Goal: Information Seeking & Learning: Understand process/instructions

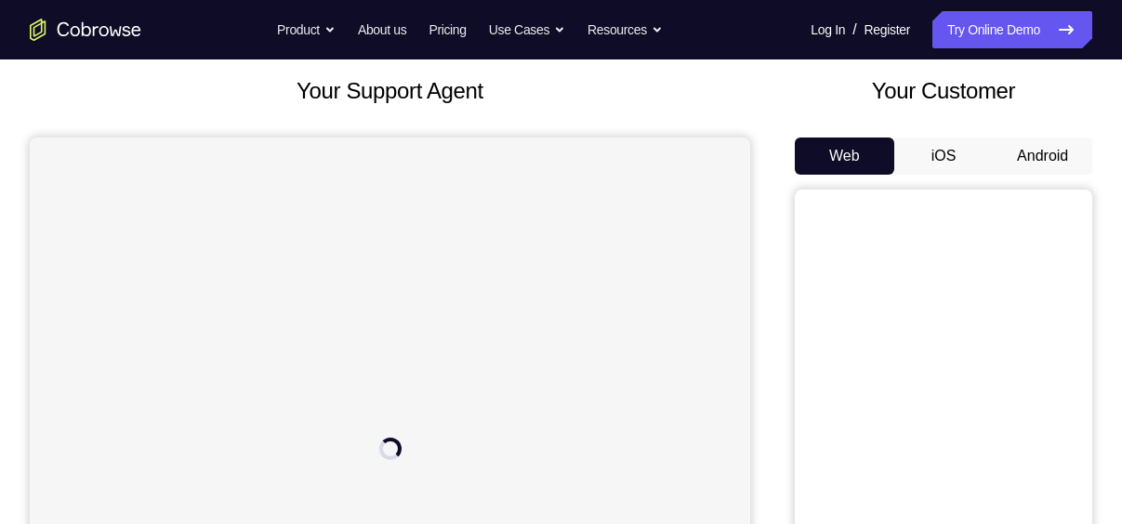
scroll to position [152, 0]
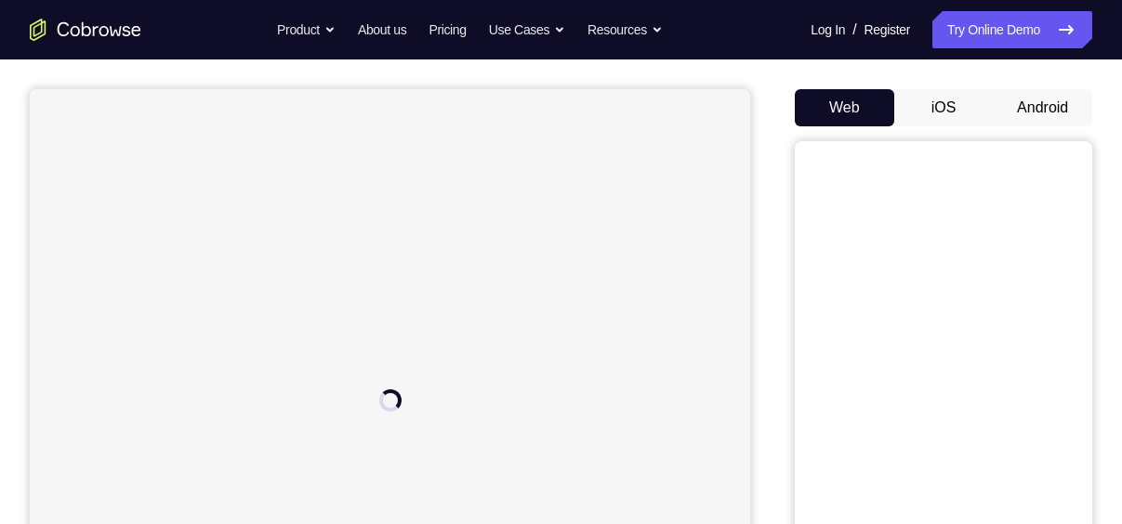
click at [1027, 115] on button "Android" at bounding box center [1042, 107] width 99 height 37
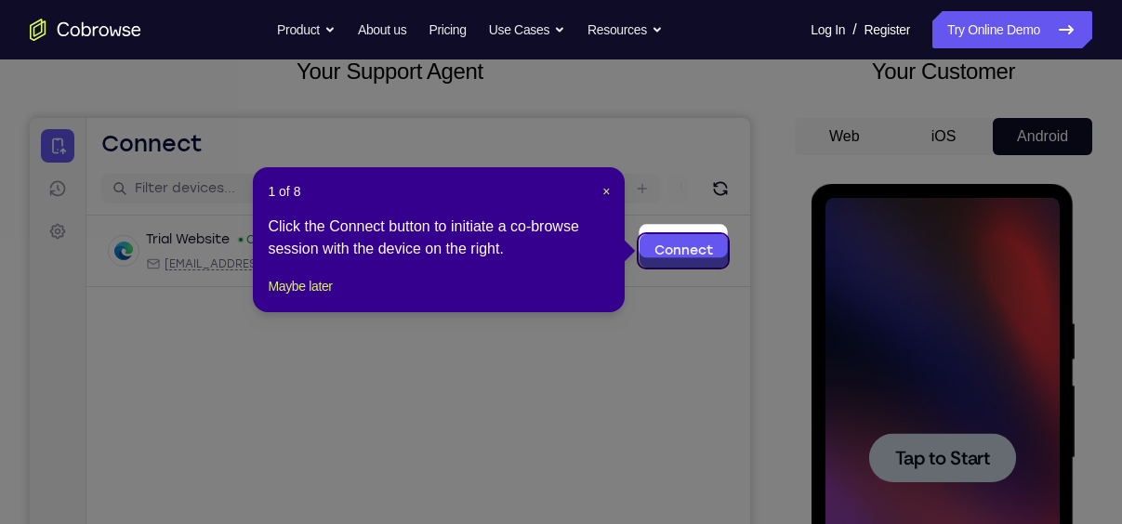
scroll to position [120, 0]
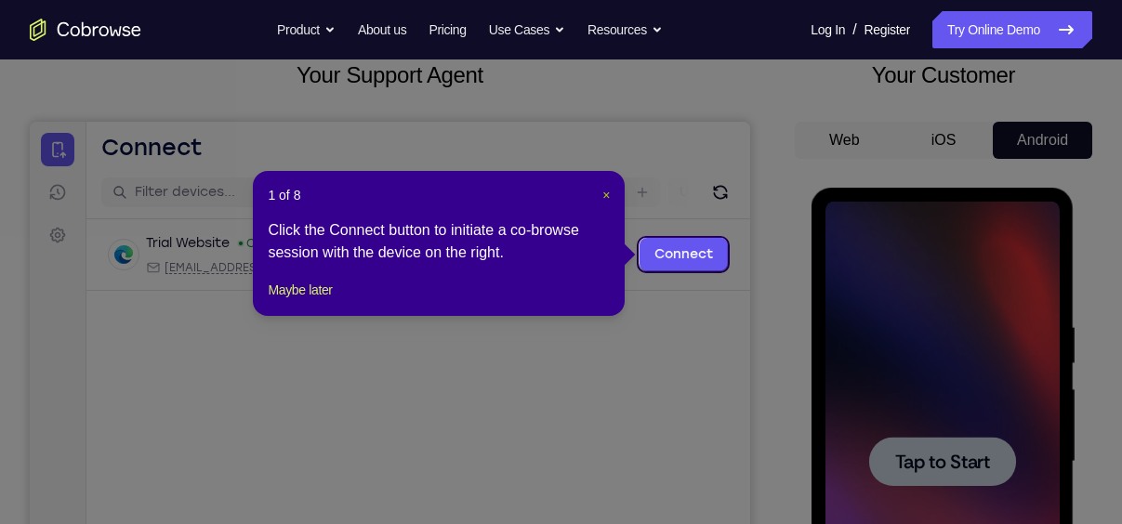
click at [606, 192] on span "×" at bounding box center [605, 195] width 7 height 15
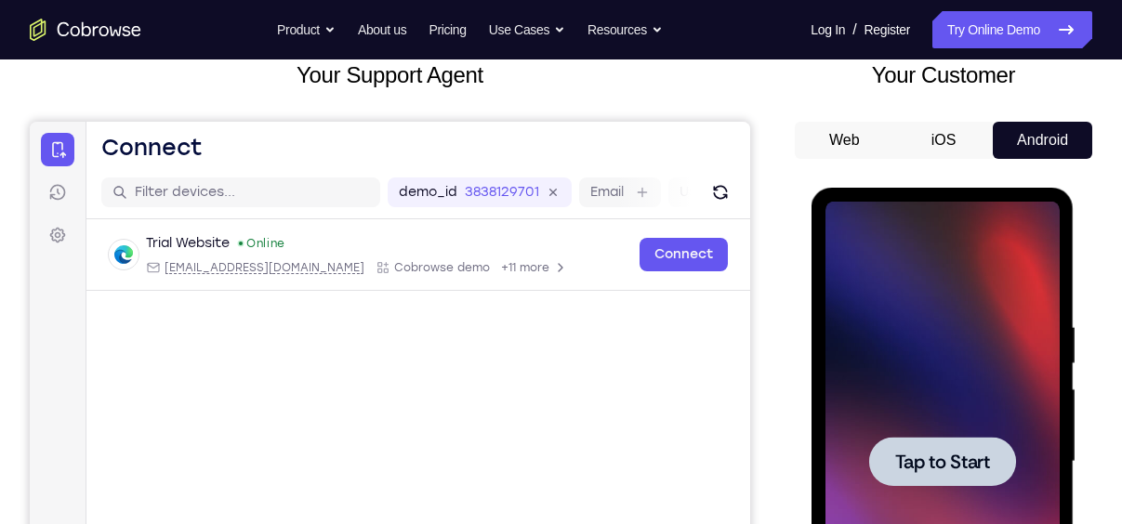
scroll to position [315, 0]
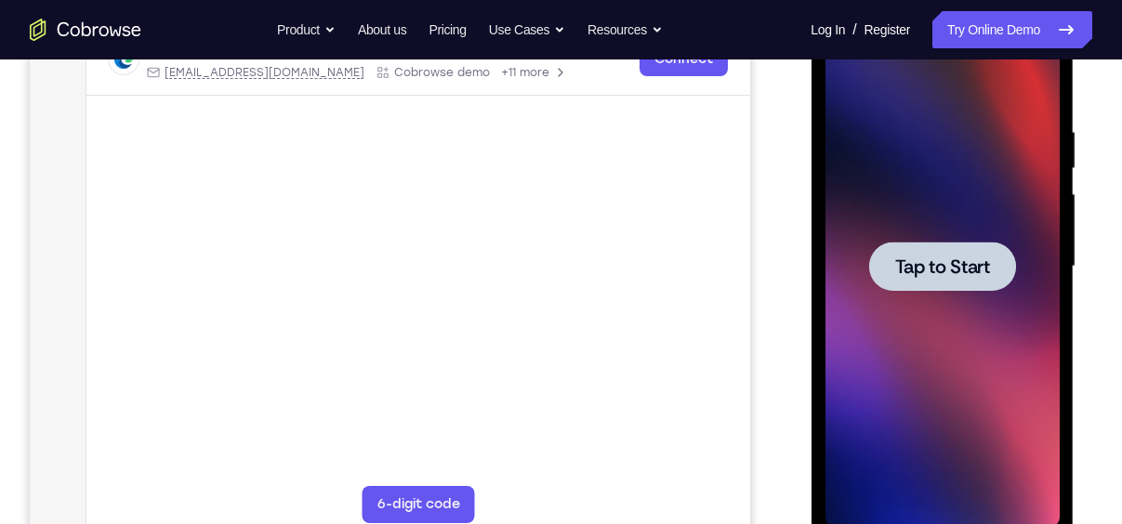
click at [930, 271] on span "Tap to Start" at bounding box center [941, 267] width 95 height 19
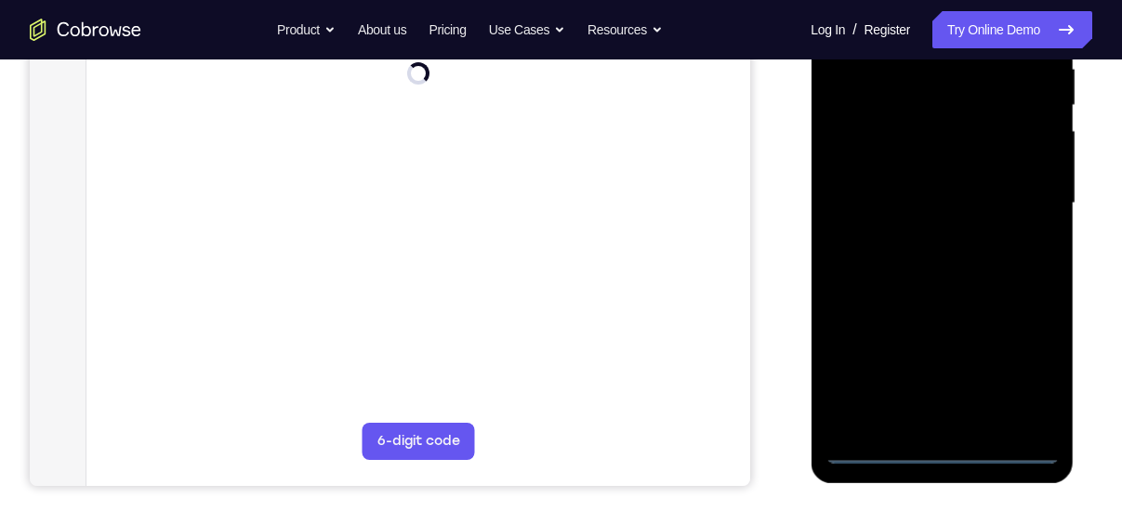
scroll to position [380, 0]
click at [944, 449] on div at bounding box center [942, 201] width 234 height 521
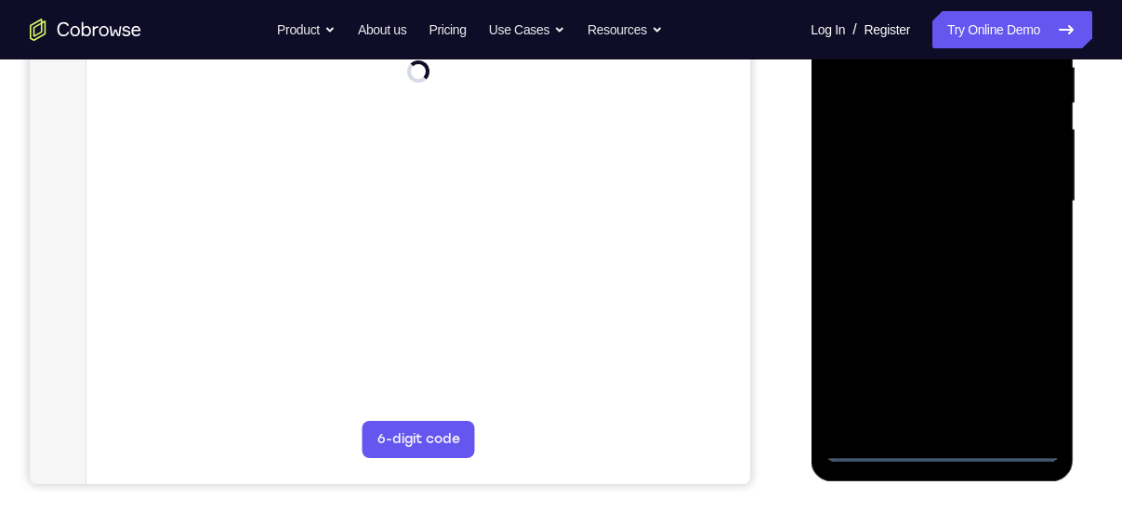
click at [944, 449] on div at bounding box center [942, 201] width 234 height 521
drag, startPoint x: 944, startPoint y: 449, endPoint x: 947, endPoint y: 458, distance: 10.0
click at [947, 458] on div at bounding box center [942, 201] width 234 height 521
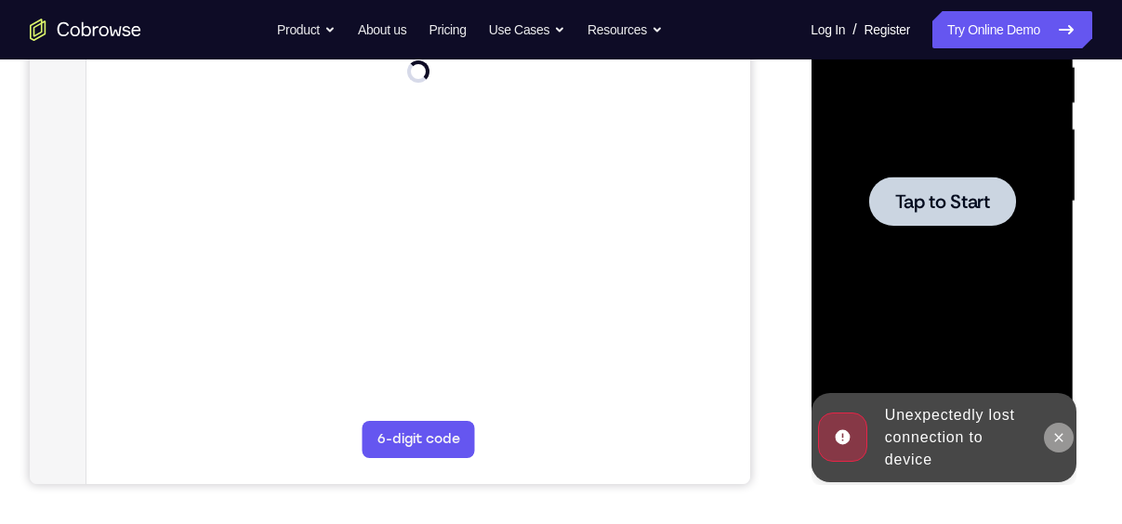
click at [1062, 434] on icon at bounding box center [1058, 437] width 8 height 8
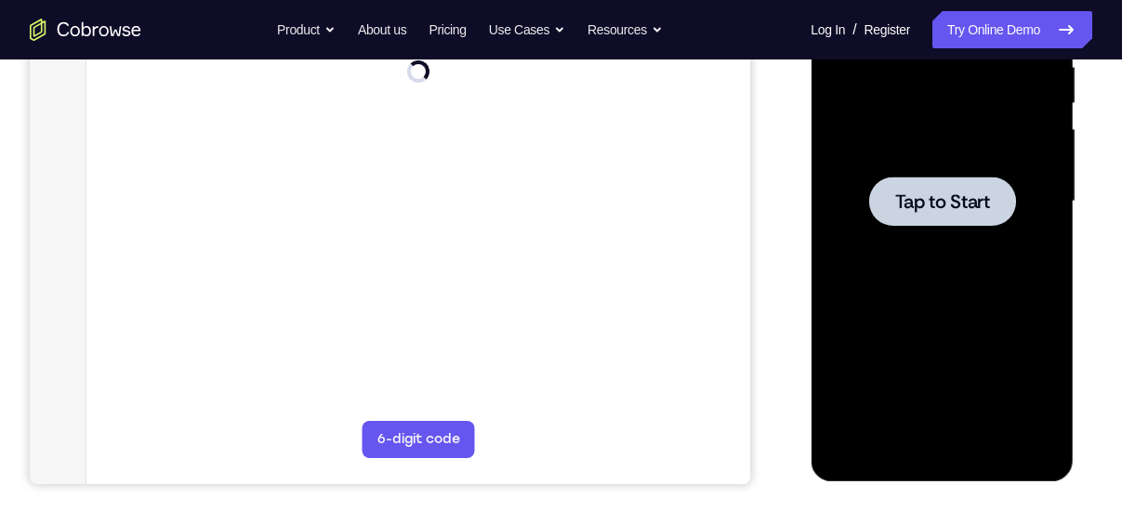
click at [934, 220] on div at bounding box center [941, 201] width 147 height 49
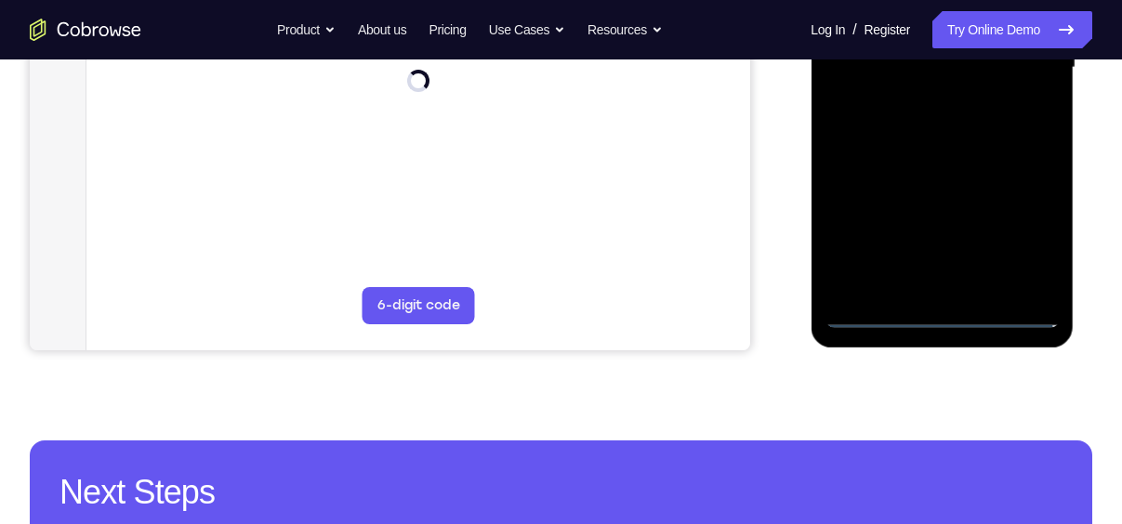
scroll to position [521, 0]
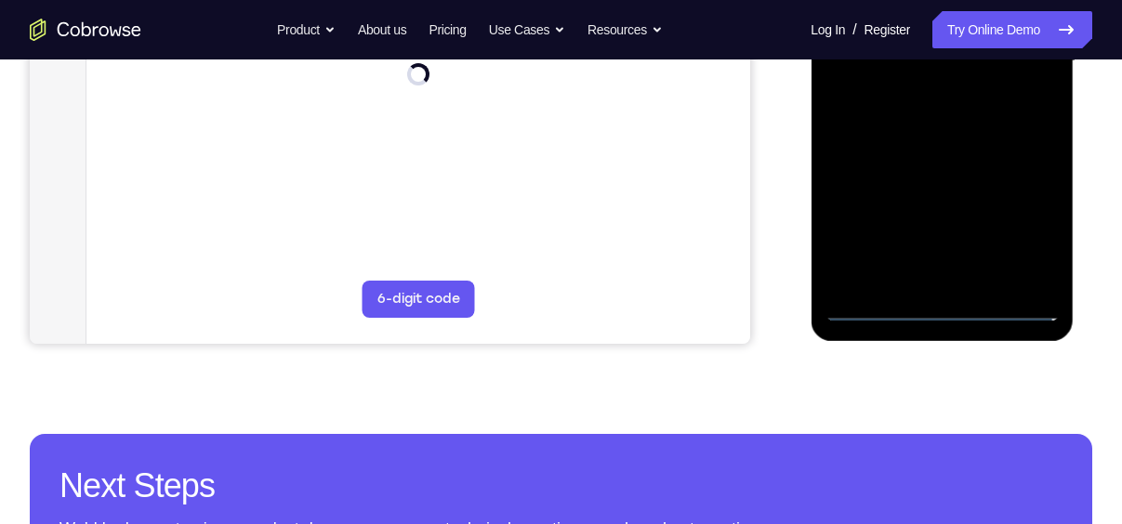
click at [945, 316] on div at bounding box center [942, 61] width 234 height 521
click at [944, 310] on div at bounding box center [942, 61] width 234 height 521
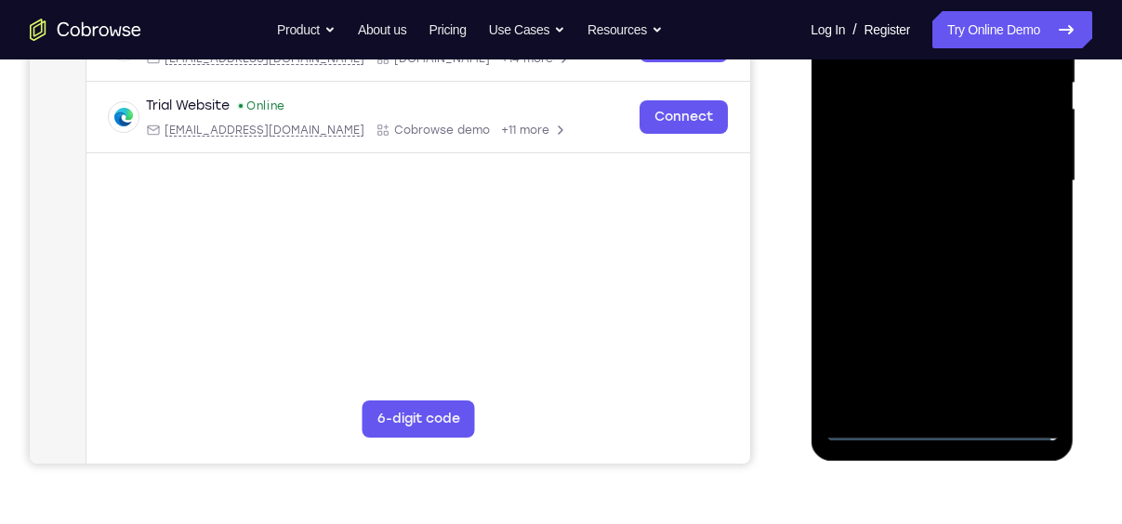
scroll to position [394, 0]
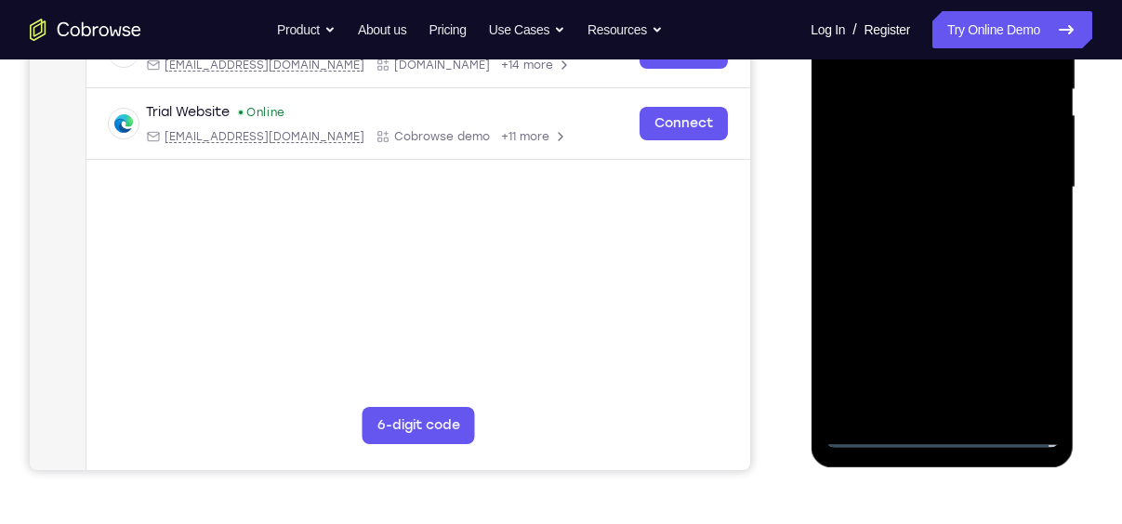
click at [1025, 358] on div at bounding box center [942, 187] width 234 height 521
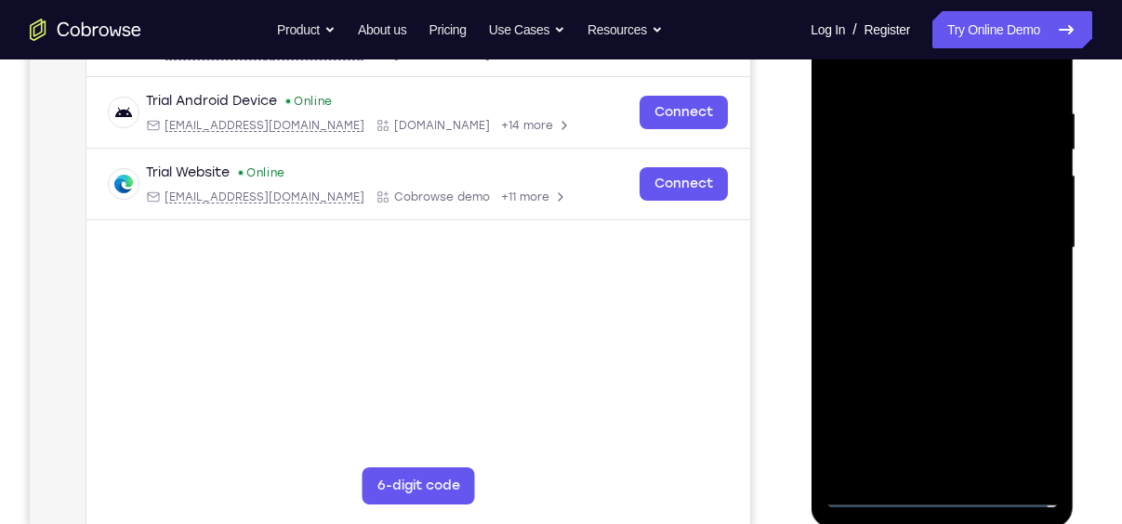
scroll to position [282, 0]
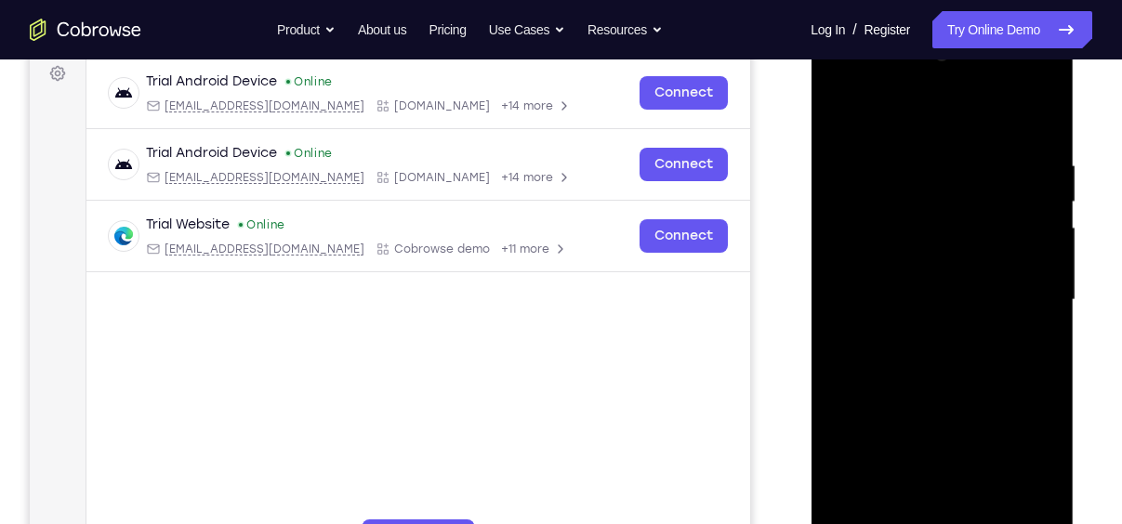
click at [871, 112] on div at bounding box center [942, 300] width 234 height 521
click at [1020, 286] on div at bounding box center [942, 300] width 234 height 521
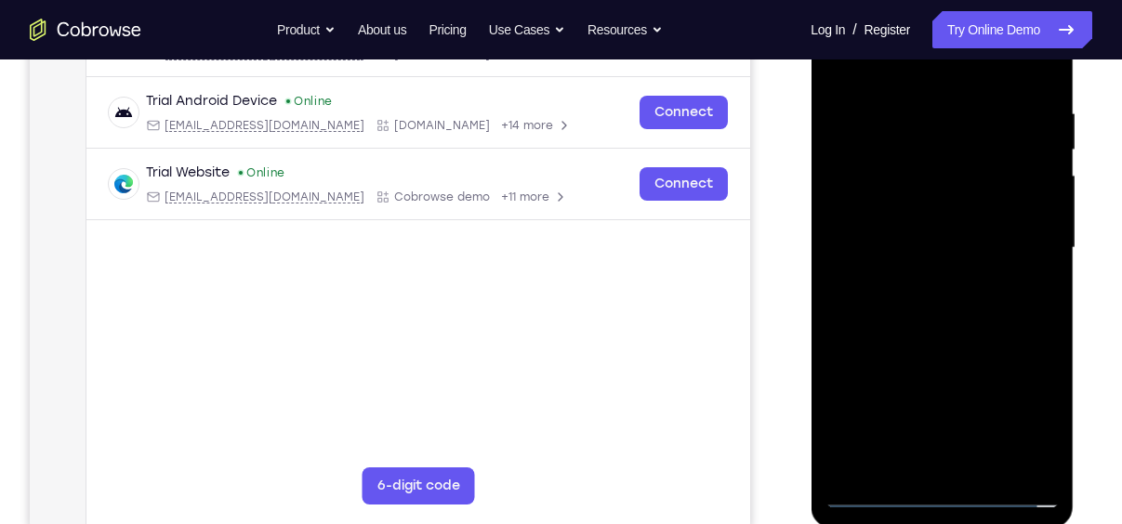
scroll to position [335, 0]
click at [917, 281] on div at bounding box center [942, 247] width 234 height 521
click at [906, 206] on div at bounding box center [942, 247] width 234 height 521
click at [888, 232] on div at bounding box center [942, 247] width 234 height 521
click at [914, 281] on div at bounding box center [942, 247] width 234 height 521
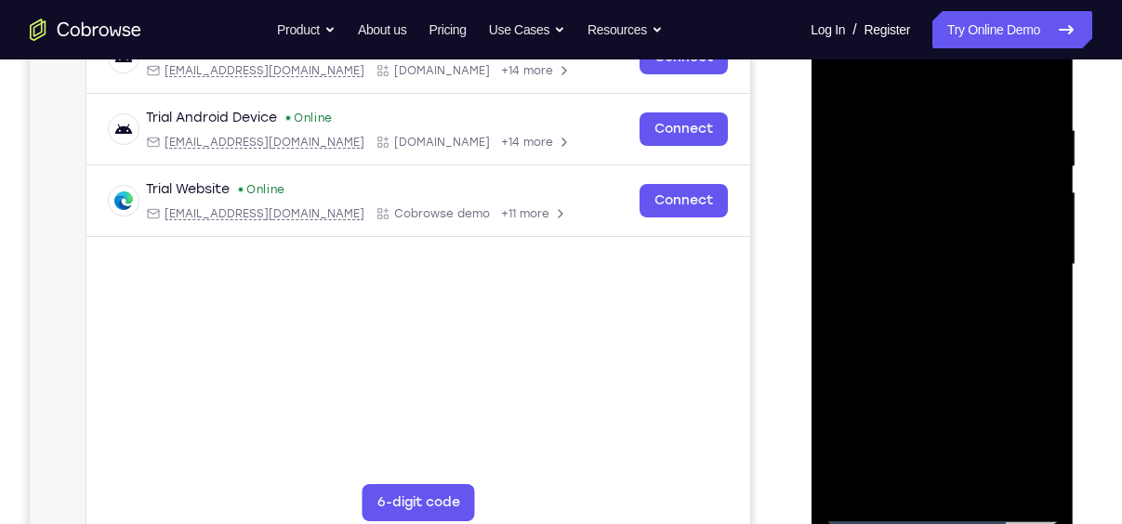
scroll to position [316, 0]
click at [944, 218] on div at bounding box center [942, 266] width 234 height 521
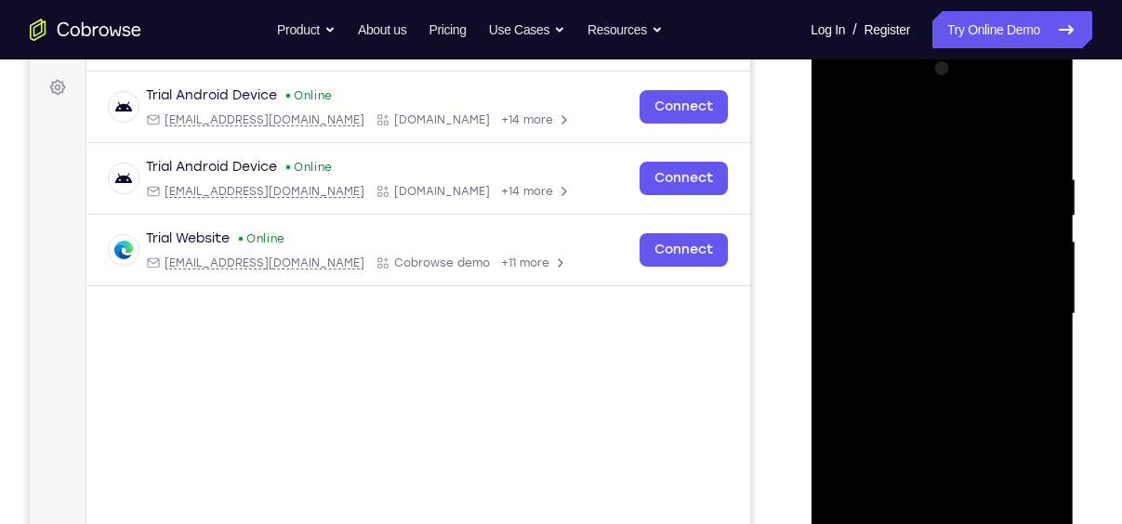
scroll to position [305, 0]
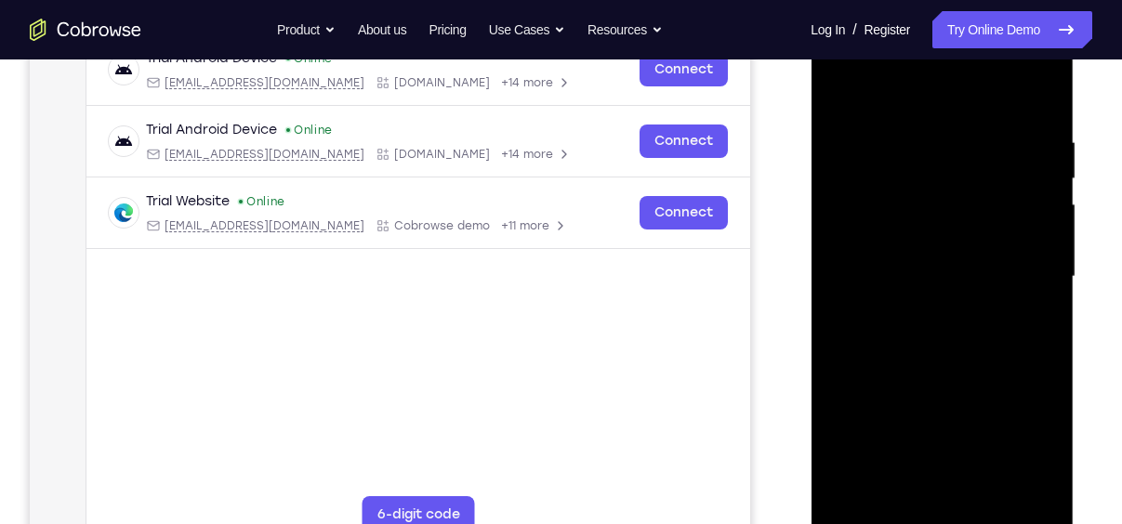
click at [917, 140] on div at bounding box center [942, 277] width 234 height 521
click at [1040, 488] on div at bounding box center [942, 277] width 234 height 521
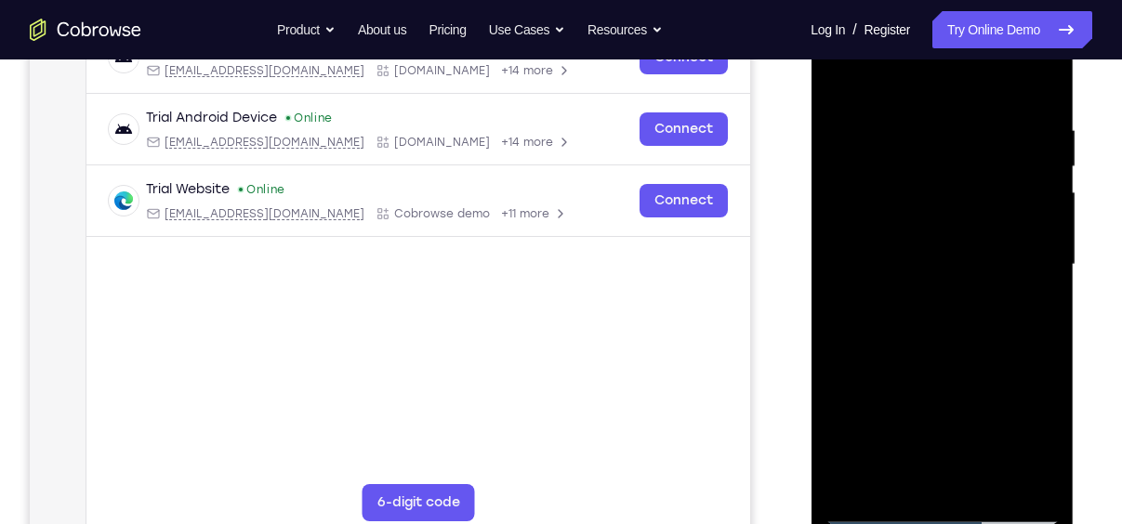
scroll to position [318, 0]
click at [1015, 479] on div at bounding box center [942, 264] width 234 height 521
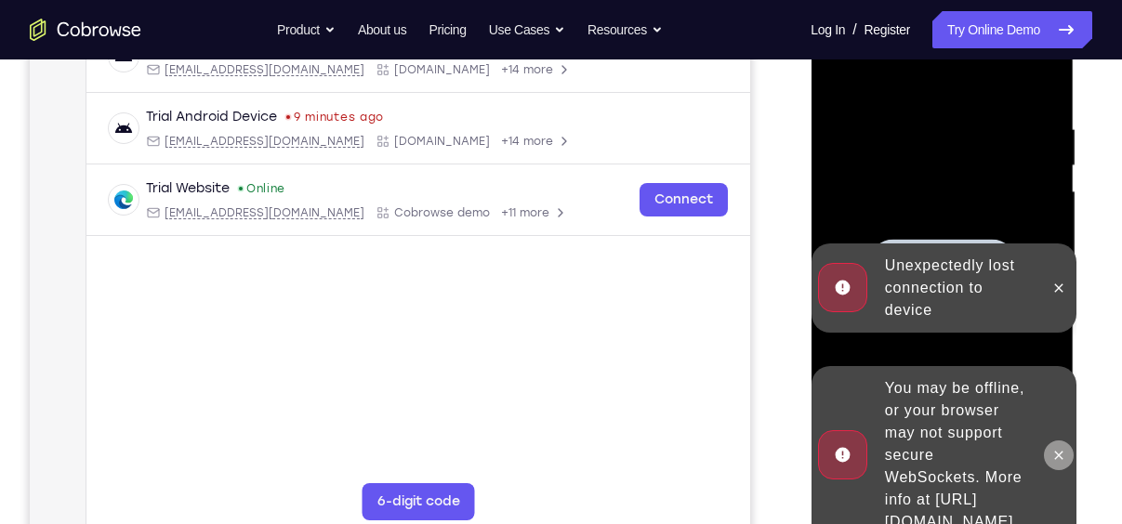
click at [1059, 451] on icon at bounding box center [1058, 455] width 8 height 8
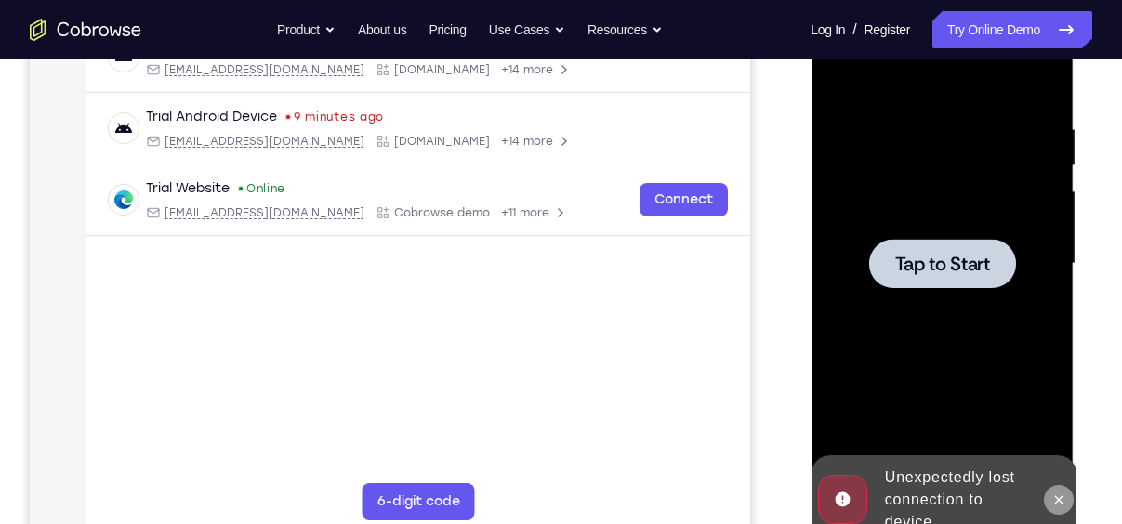
click at [1071, 497] on button at bounding box center [1058, 500] width 30 height 30
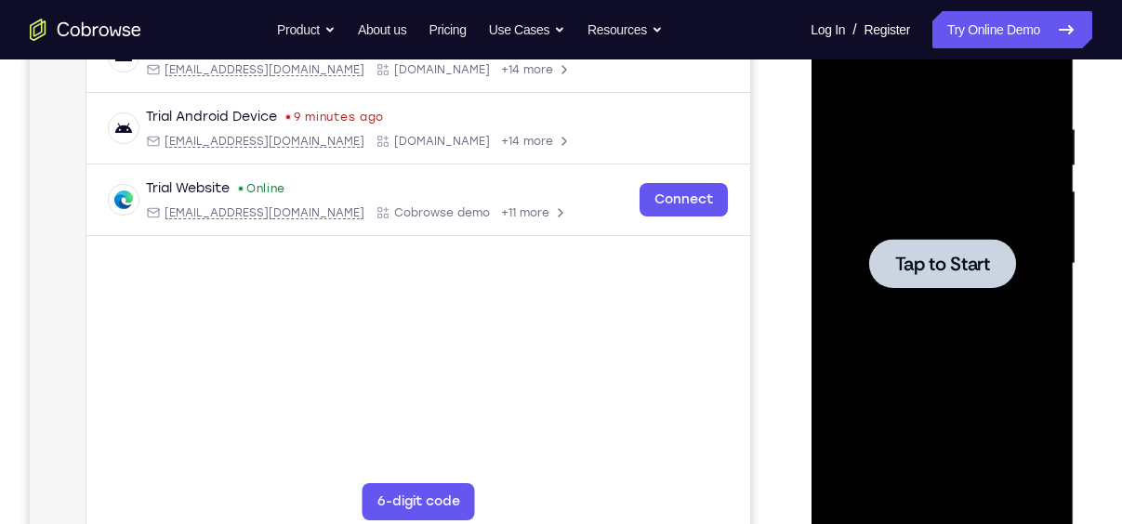
click at [948, 244] on div at bounding box center [941, 263] width 147 height 49
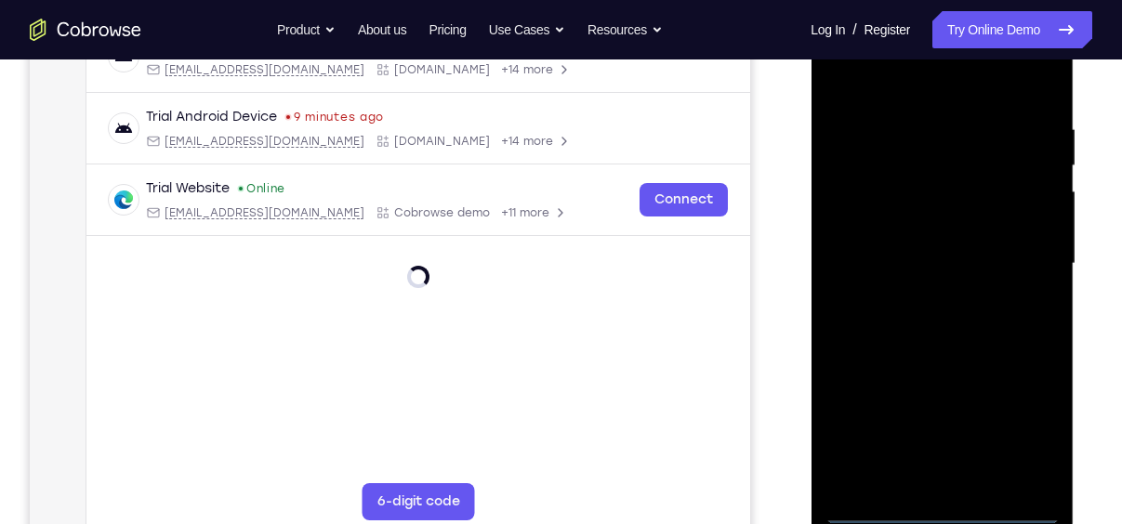
click at [939, 511] on div at bounding box center [942, 264] width 234 height 521
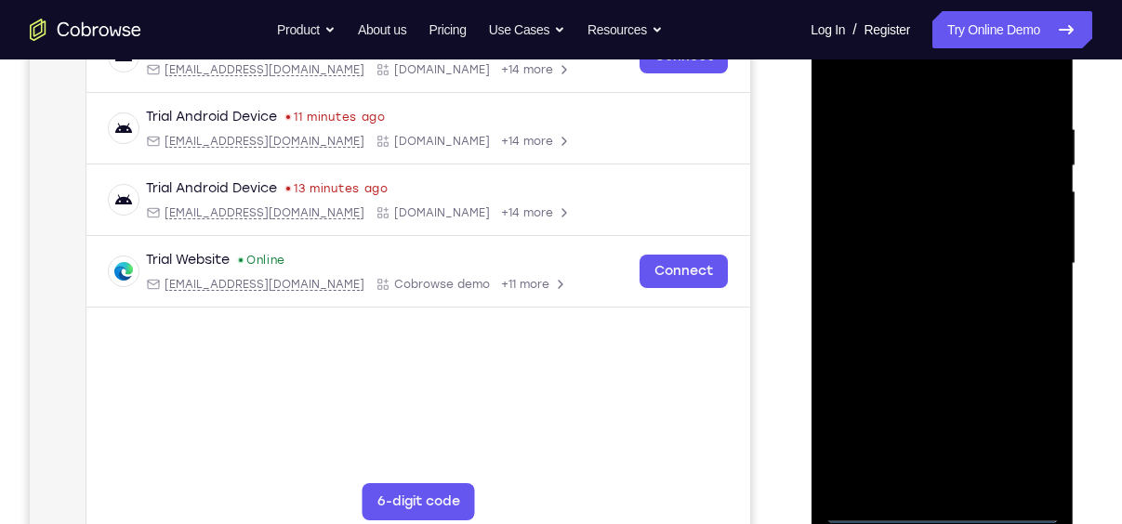
click at [939, 511] on div at bounding box center [942, 264] width 234 height 521
click at [1025, 428] on div at bounding box center [942, 264] width 234 height 521
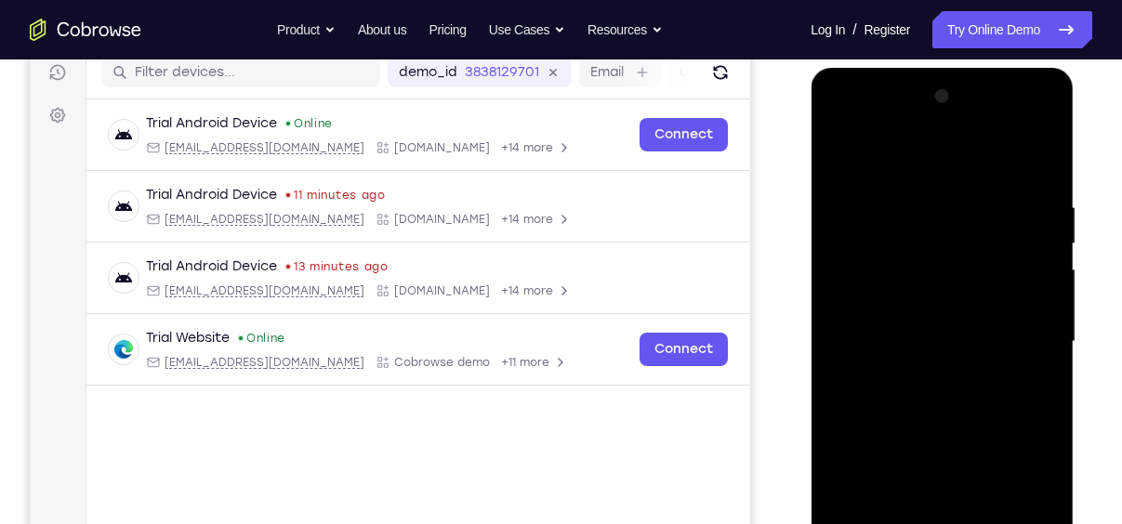
scroll to position [236, 0]
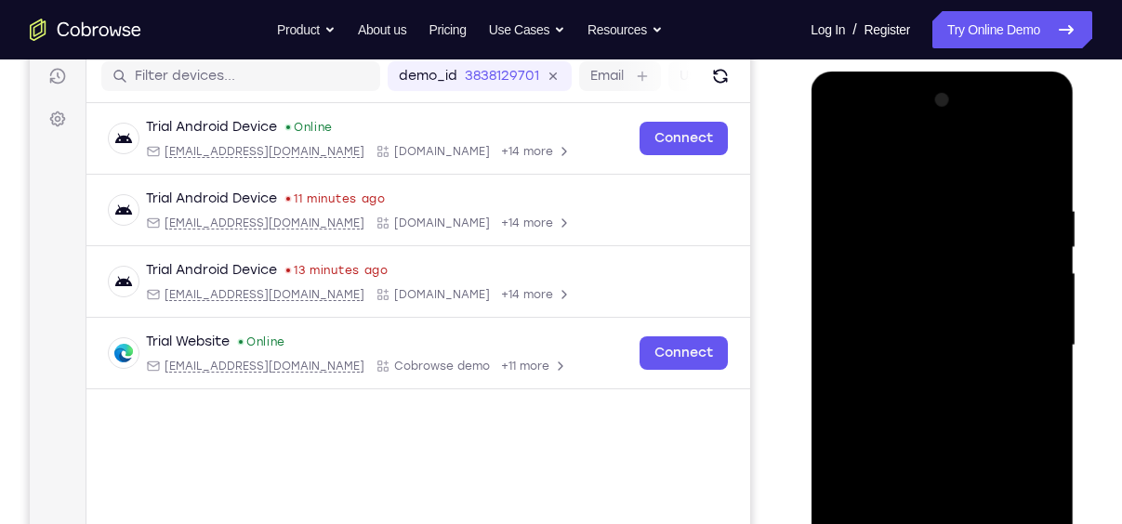
click at [886, 157] on div at bounding box center [942, 346] width 234 height 521
click at [1019, 330] on div at bounding box center [942, 346] width 234 height 521
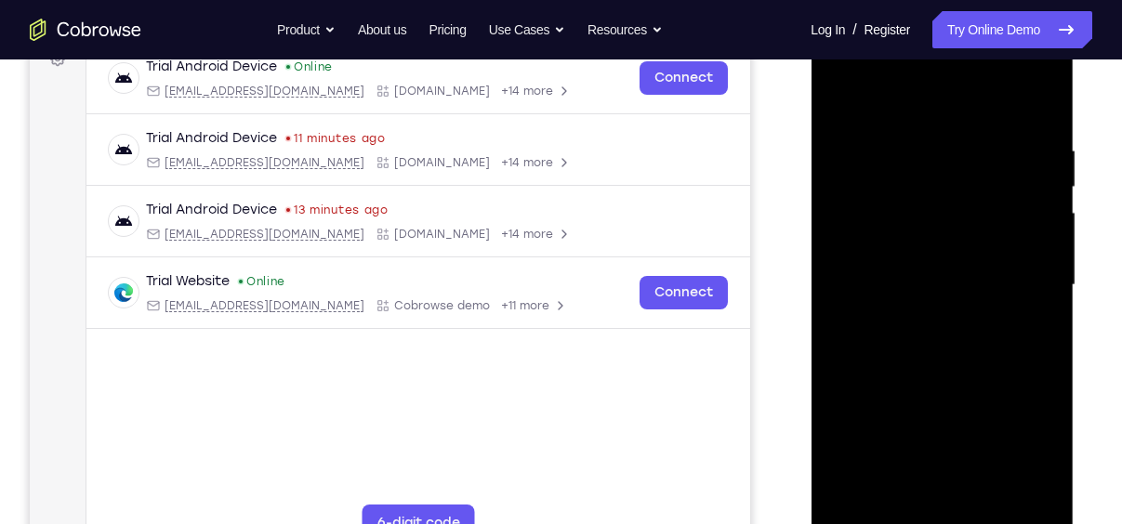
scroll to position [298, 0]
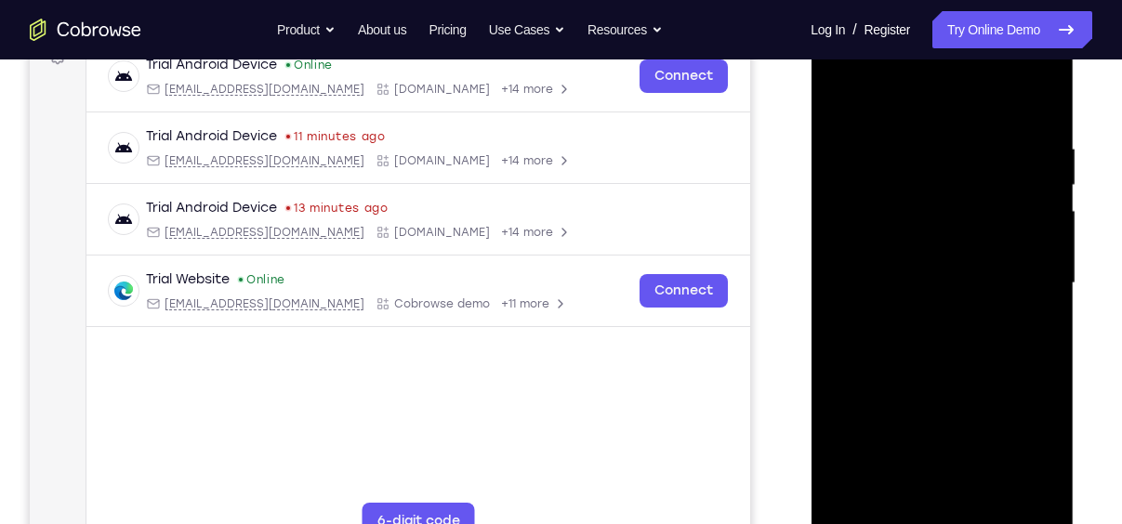
click at [923, 317] on div at bounding box center [942, 283] width 234 height 521
click at [903, 268] on div at bounding box center [942, 283] width 234 height 521
click at [884, 245] on div at bounding box center [942, 283] width 234 height 521
click at [921, 286] on div at bounding box center [942, 283] width 234 height 521
click at [938, 343] on div at bounding box center [942, 283] width 234 height 521
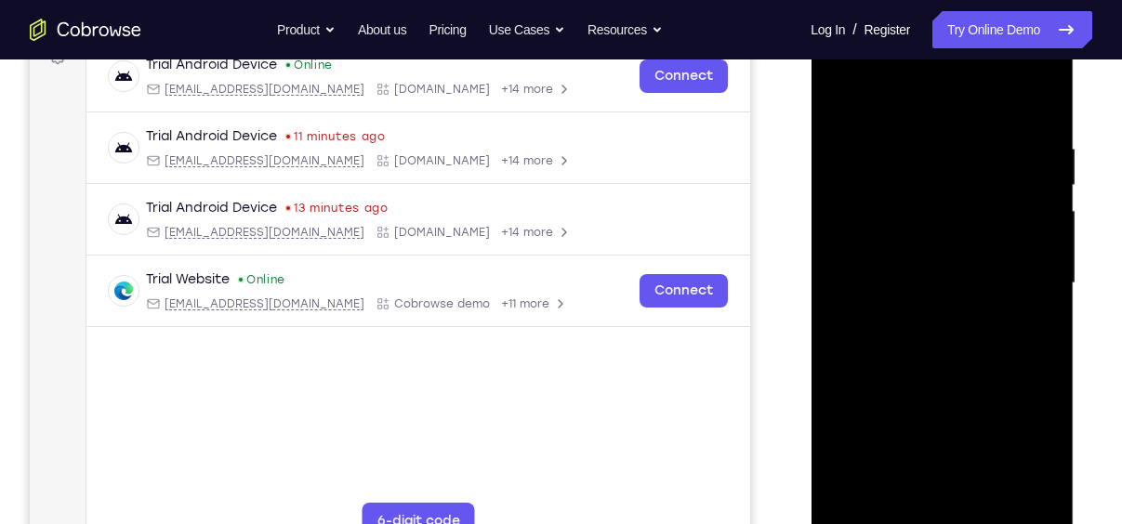
click at [1043, 123] on div at bounding box center [942, 283] width 234 height 521
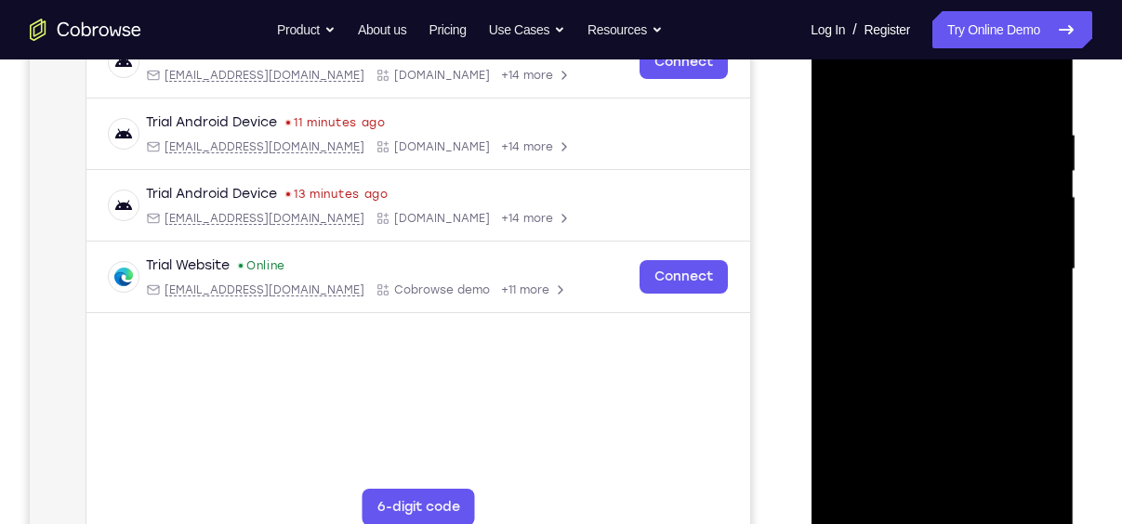
scroll to position [305, 0]
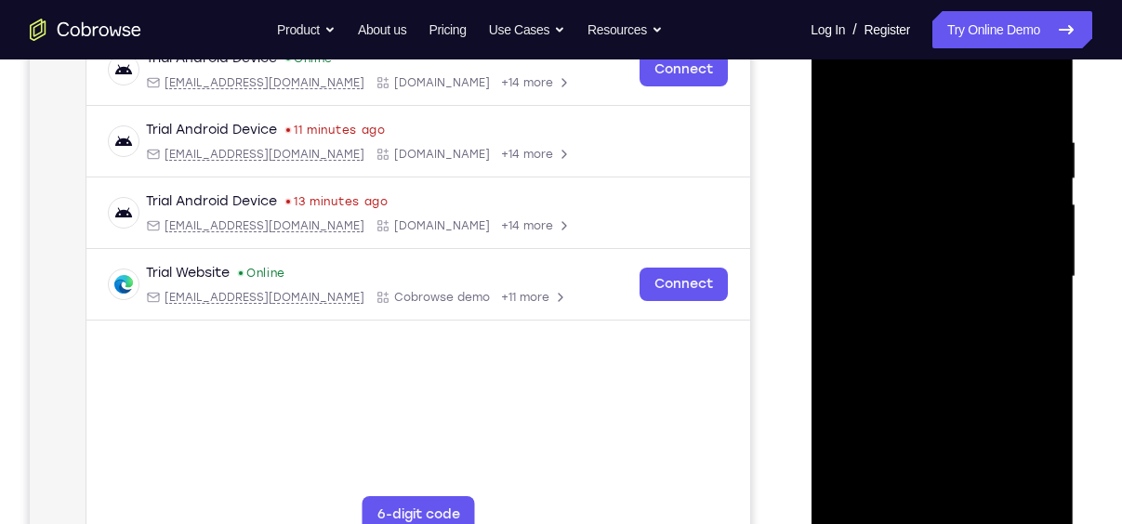
click at [1050, 86] on div at bounding box center [942, 277] width 234 height 521
drag, startPoint x: 972, startPoint y: 149, endPoint x: 973, endPoint y: 224, distance: 75.3
click at [973, 224] on div at bounding box center [942, 277] width 234 height 521
drag, startPoint x: 970, startPoint y: 139, endPoint x: 973, endPoint y: 363, distance: 224.1
click at [973, 363] on div at bounding box center [942, 277] width 234 height 521
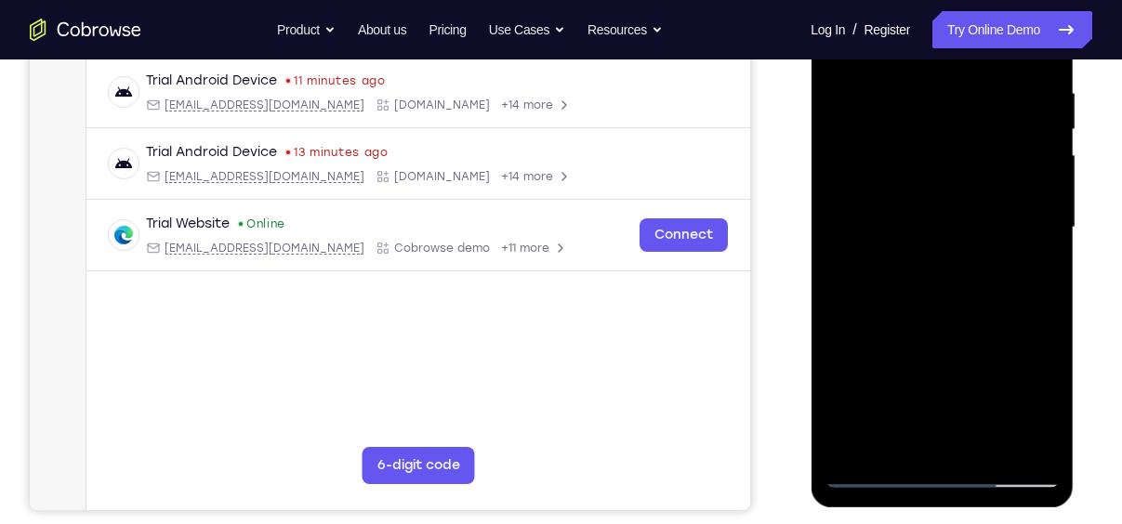
scroll to position [353, 0]
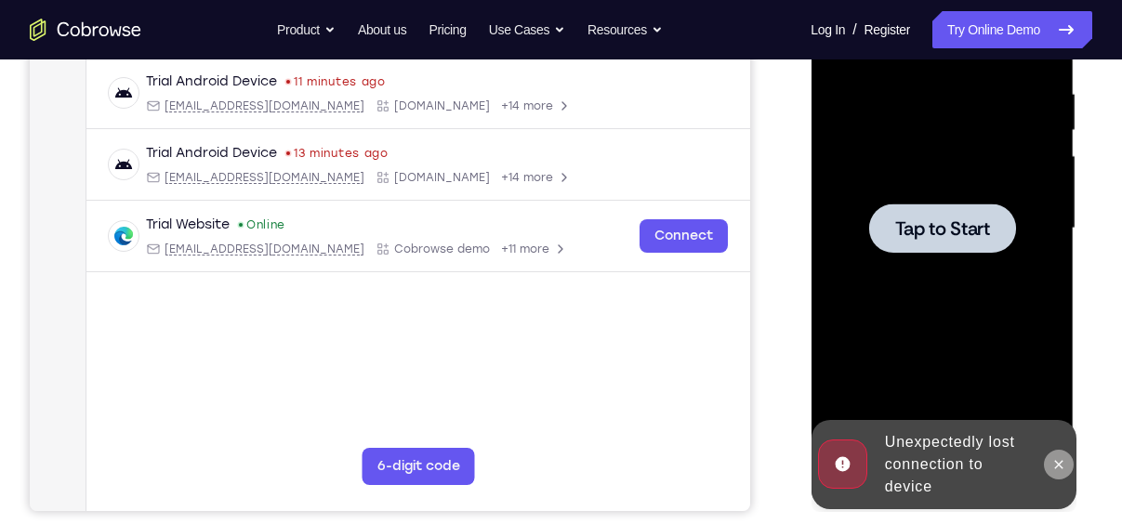
click at [1053, 462] on icon at bounding box center [1058, 464] width 15 height 15
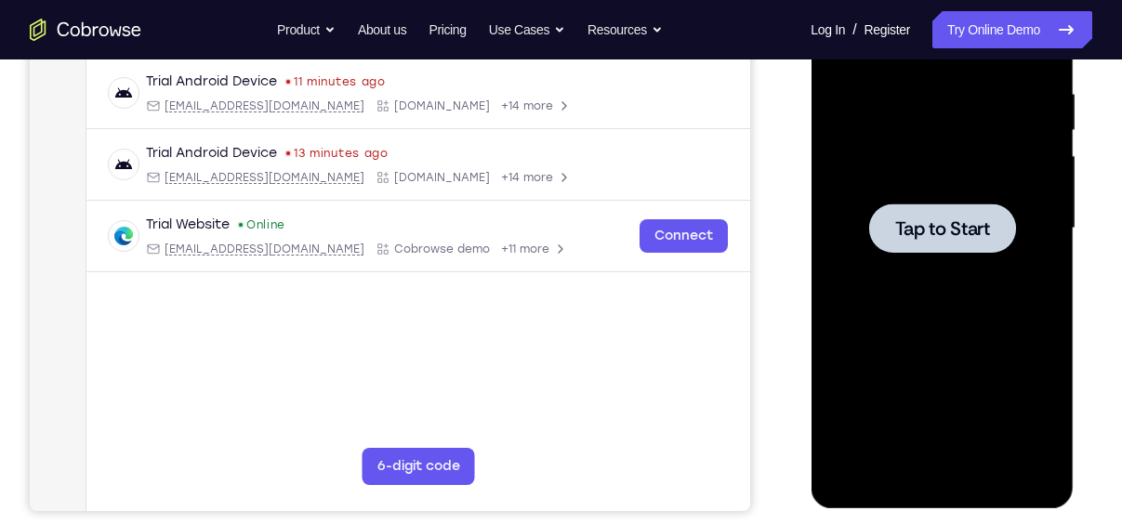
click at [972, 193] on div at bounding box center [942, 228] width 234 height 521
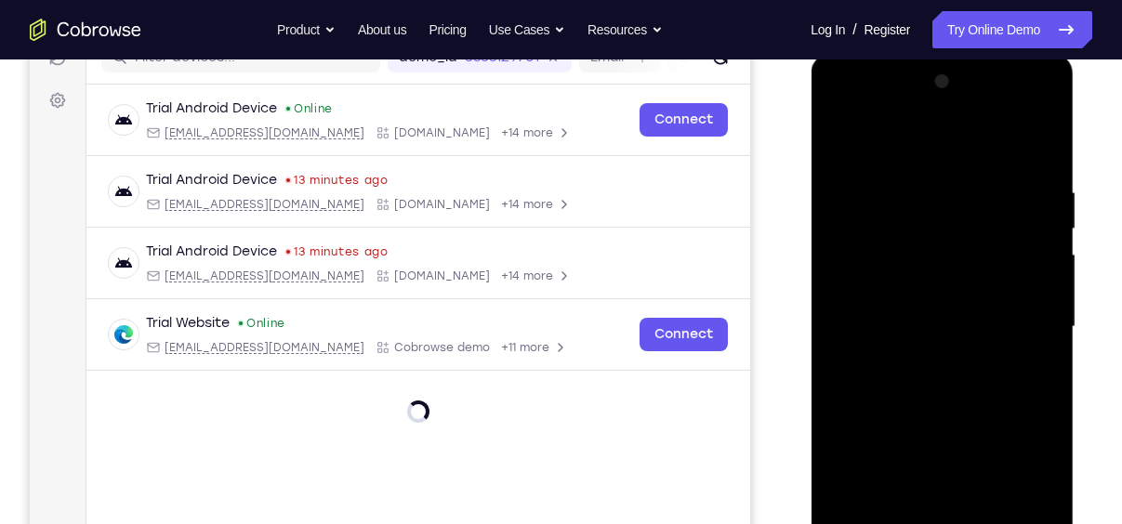
scroll to position [430, 0]
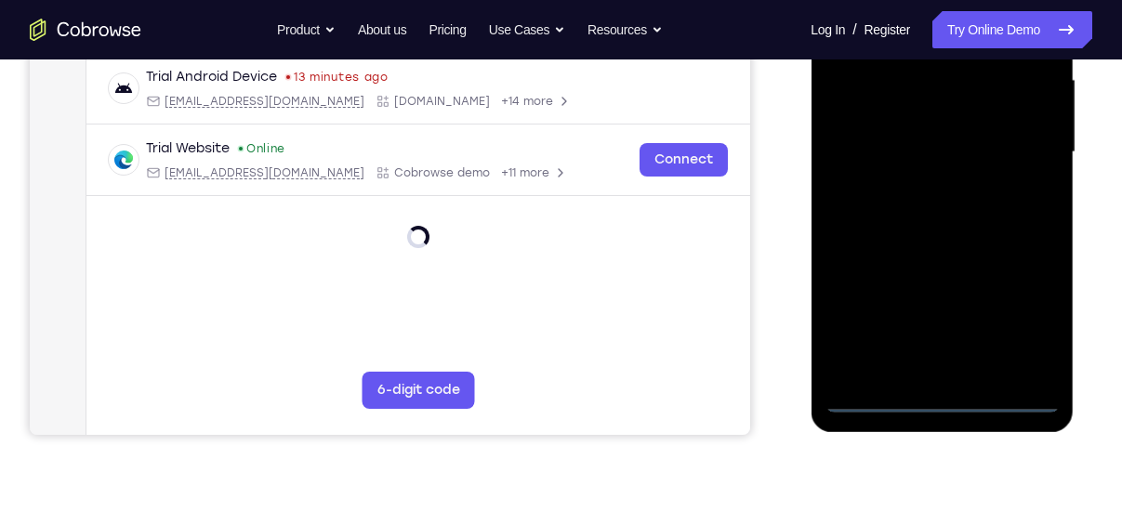
click at [939, 400] on div at bounding box center [942, 152] width 234 height 521
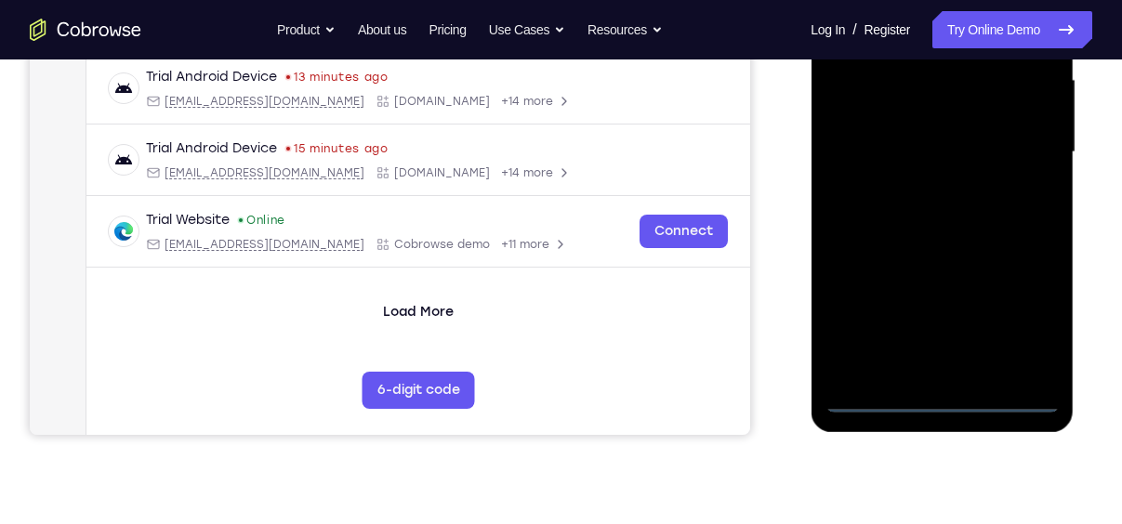
click at [1024, 319] on div at bounding box center [942, 152] width 234 height 521
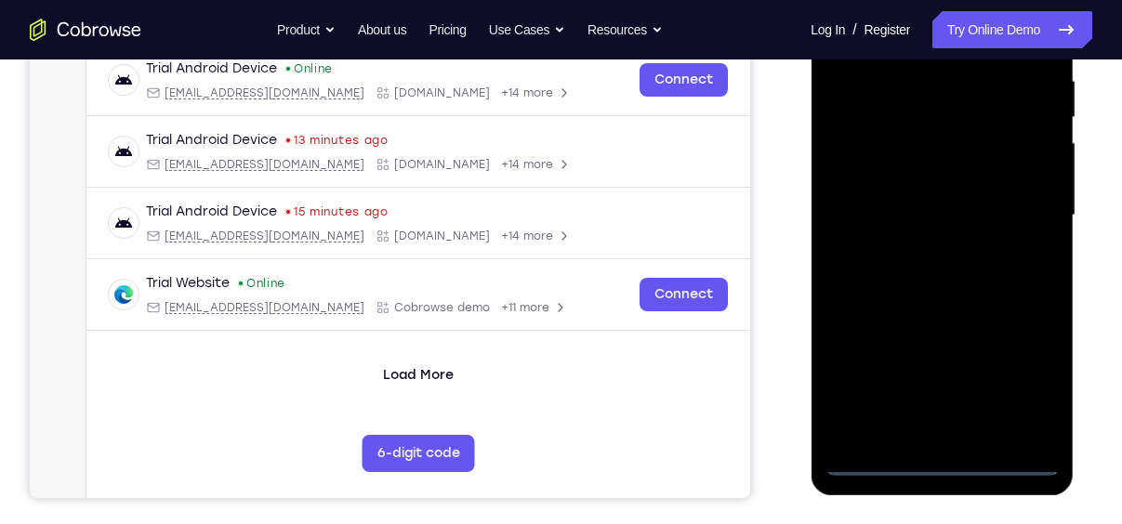
scroll to position [245, 0]
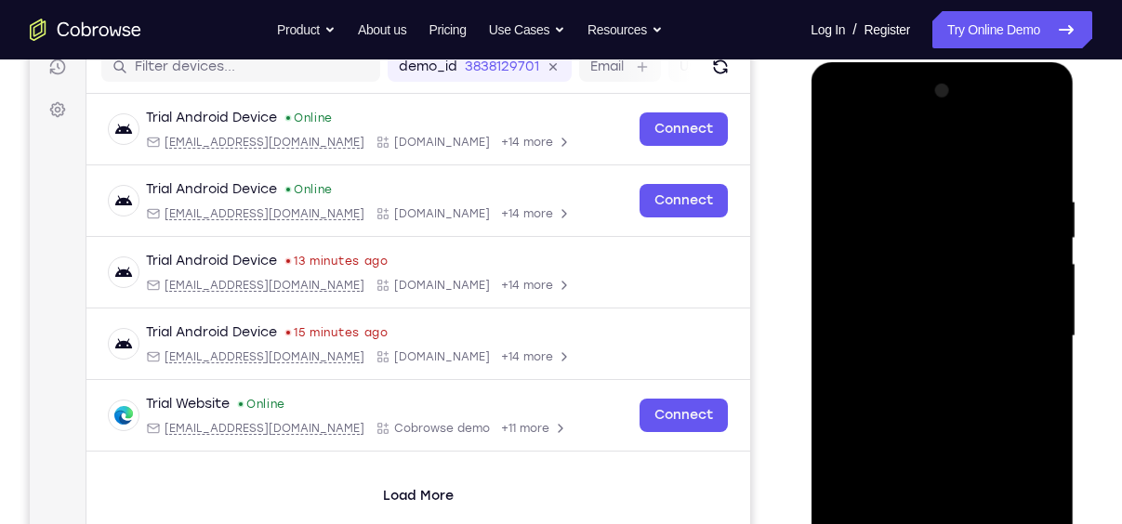
click at [890, 142] on div at bounding box center [942, 336] width 234 height 521
click at [892, 147] on div at bounding box center [942, 336] width 234 height 521
click at [1021, 324] on div at bounding box center [942, 336] width 234 height 521
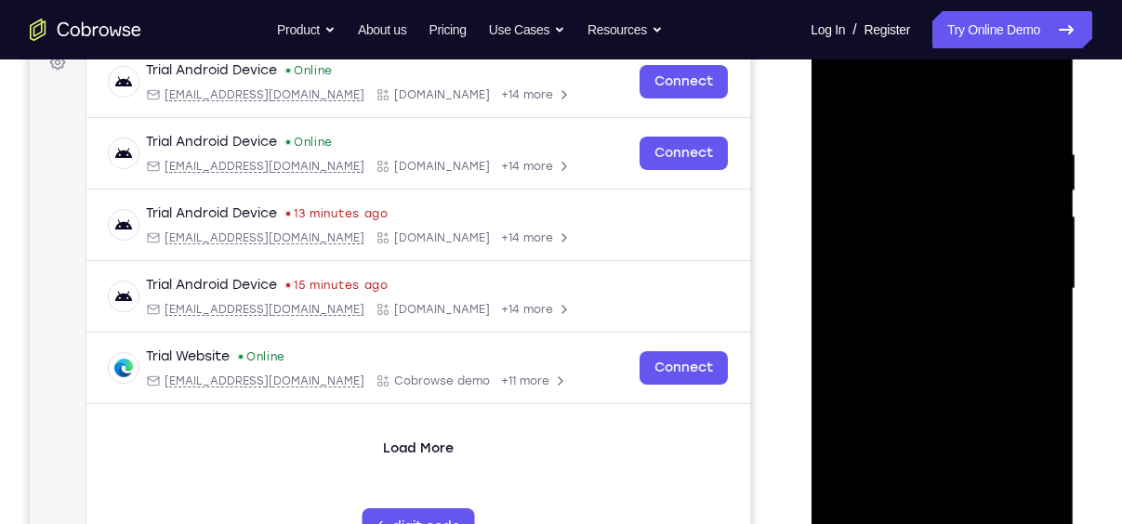
scroll to position [296, 0]
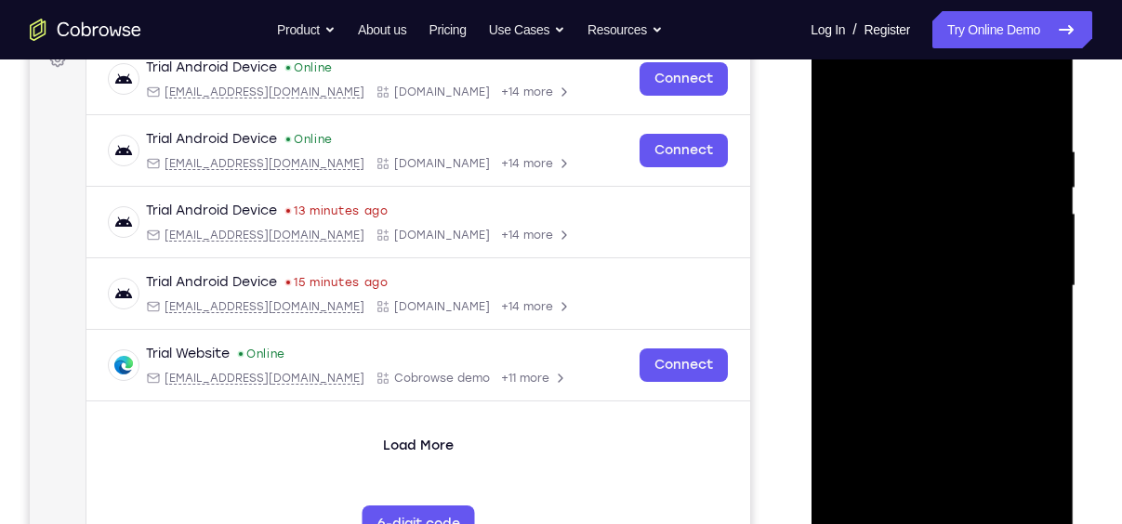
click at [919, 318] on div at bounding box center [942, 286] width 234 height 521
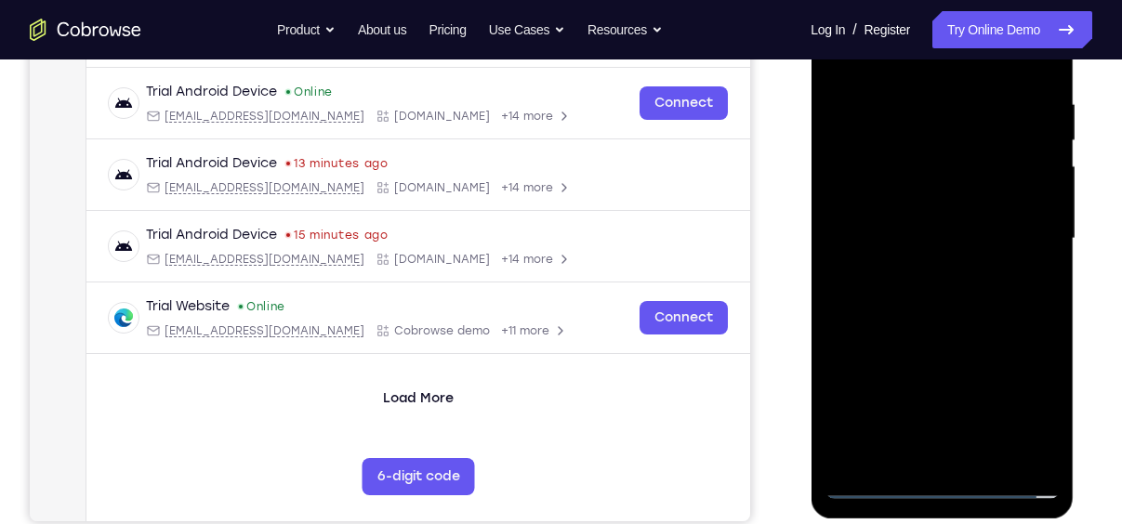
scroll to position [344, 0]
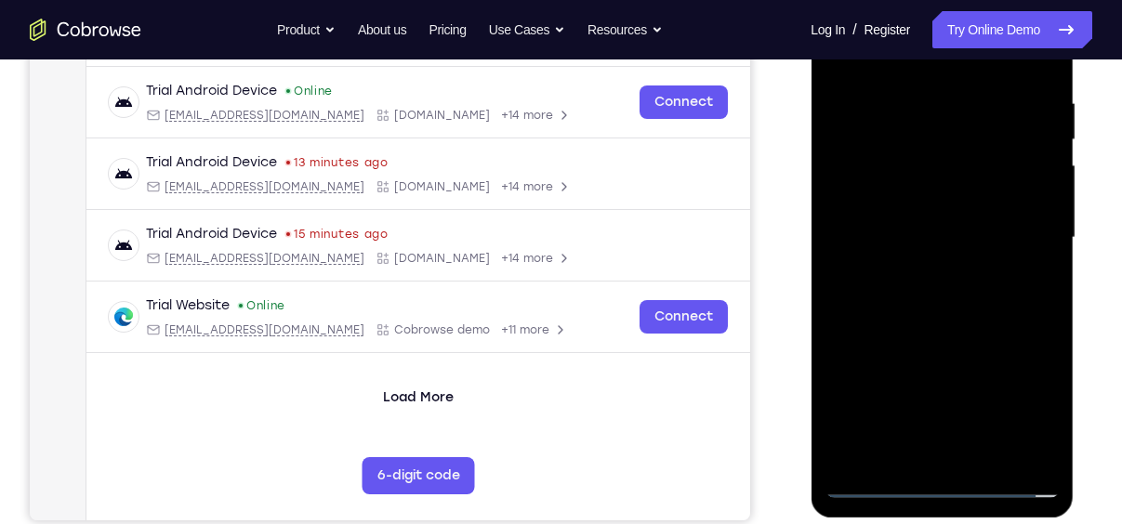
click at [905, 219] on div at bounding box center [942, 238] width 234 height 521
click at [875, 208] on div at bounding box center [942, 238] width 234 height 521
click at [935, 240] on div at bounding box center [942, 238] width 234 height 521
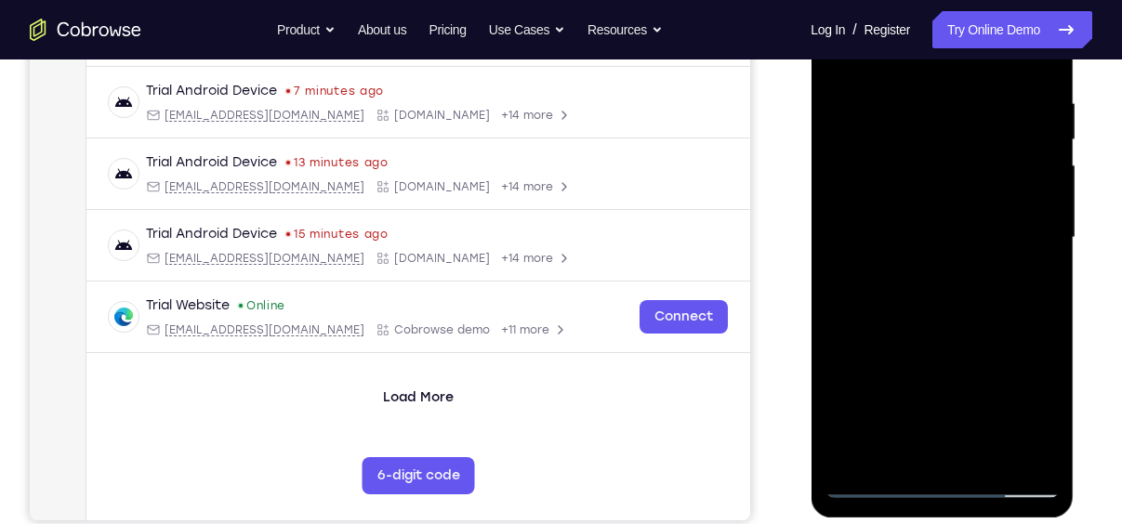
click at [968, 310] on div at bounding box center [942, 238] width 234 height 521
click at [897, 461] on div at bounding box center [942, 238] width 234 height 521
click at [961, 320] on div at bounding box center [942, 238] width 234 height 521
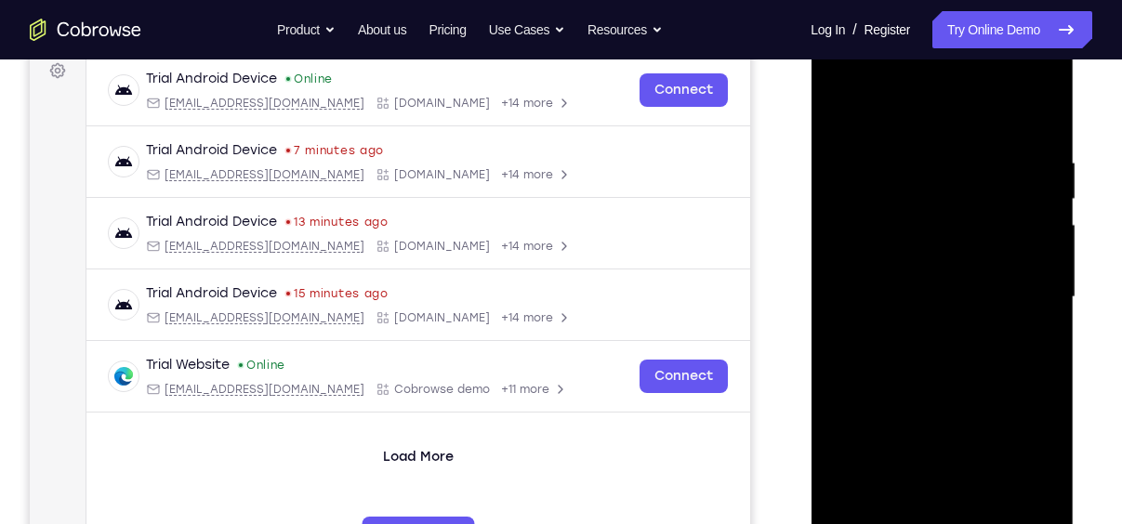
scroll to position [284, 0]
drag, startPoint x: 935, startPoint y: 112, endPoint x: 928, endPoint y: 25, distance: 86.8
click at [928, 25] on div at bounding box center [942, 301] width 263 height 554
click at [901, 513] on div at bounding box center [942, 298] width 234 height 521
click at [864, 107] on div at bounding box center [942, 298] width 234 height 521
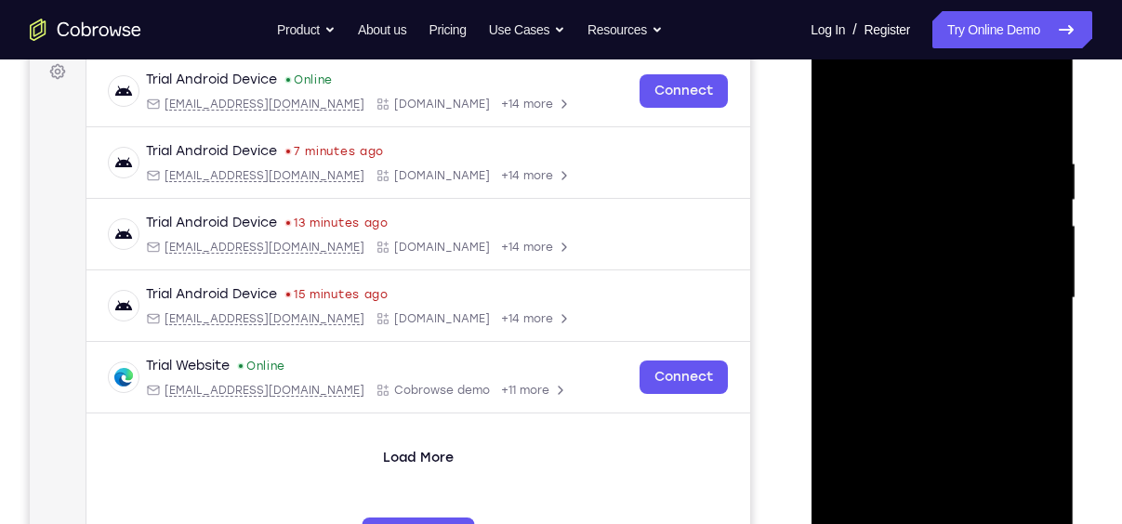
click at [877, 147] on div at bounding box center [942, 298] width 234 height 521
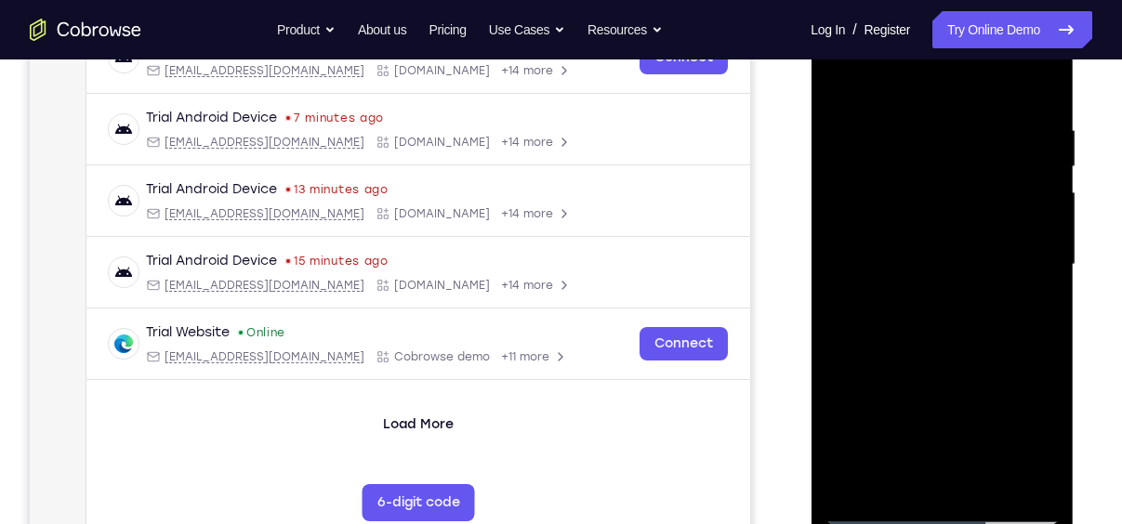
scroll to position [319, 0]
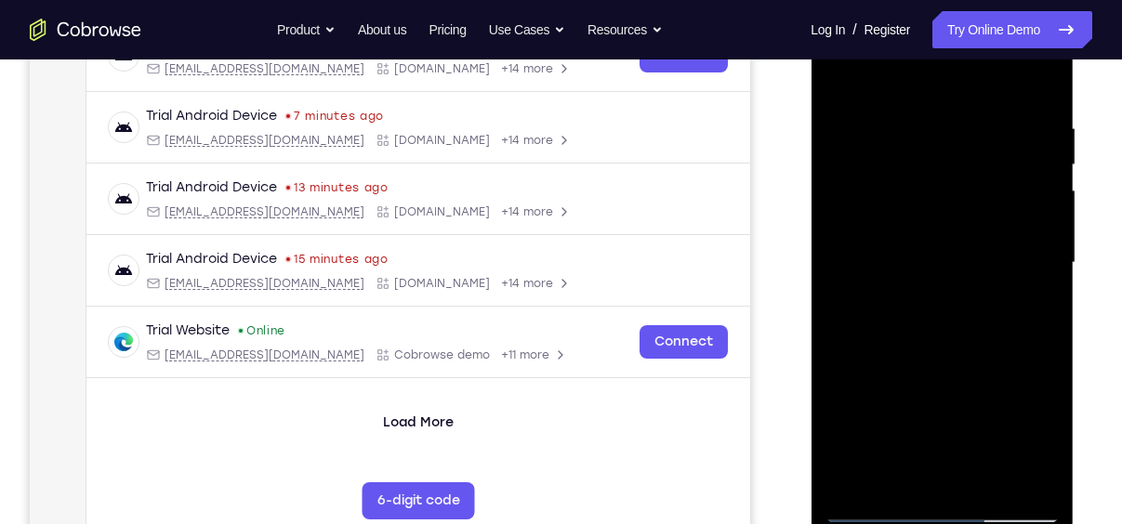
click at [849, 115] on div at bounding box center [942, 263] width 234 height 521
click at [1016, 474] on div at bounding box center [942, 263] width 234 height 521
click at [1016, 475] on div at bounding box center [942, 263] width 234 height 521
click at [1014, 471] on div at bounding box center [942, 263] width 234 height 521
click at [1012, 473] on div at bounding box center [942, 263] width 234 height 521
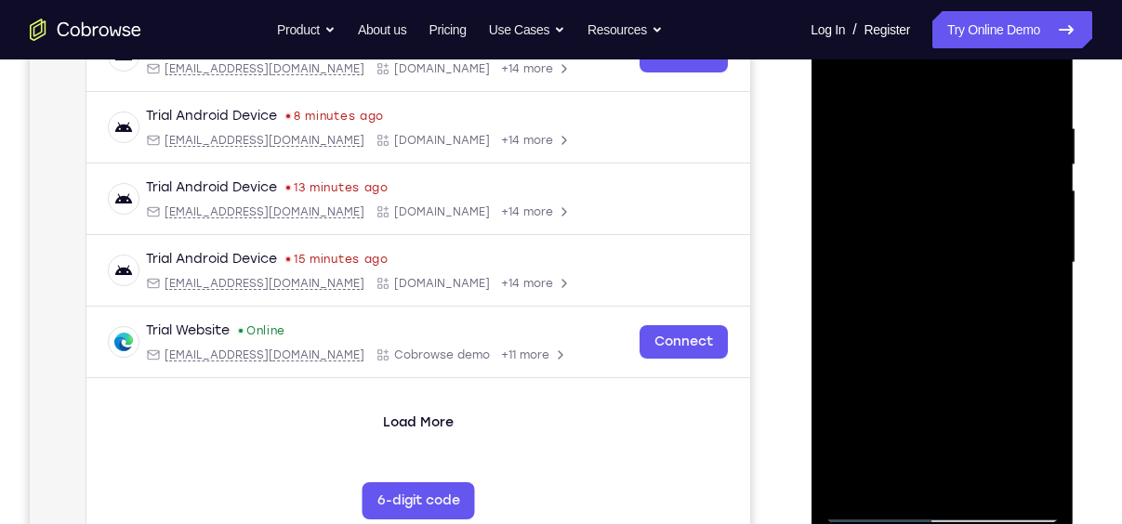
click at [1039, 86] on div at bounding box center [942, 263] width 234 height 521
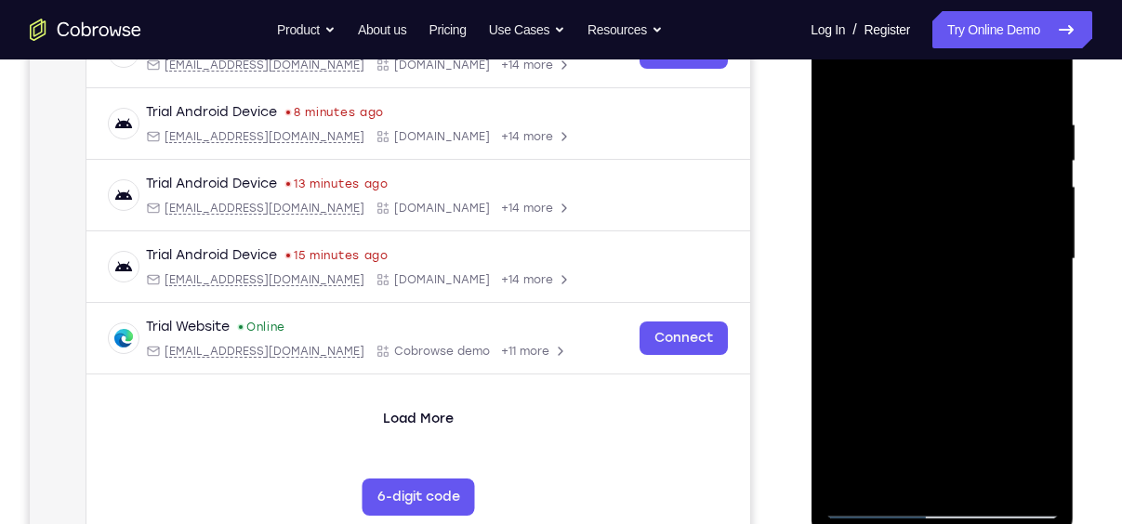
scroll to position [322, 0]
click at [1037, 79] on div at bounding box center [942, 260] width 234 height 521
click at [1037, 82] on div at bounding box center [942, 260] width 234 height 521
click at [877, 506] on div at bounding box center [942, 260] width 234 height 521
click at [871, 505] on div at bounding box center [942, 260] width 234 height 521
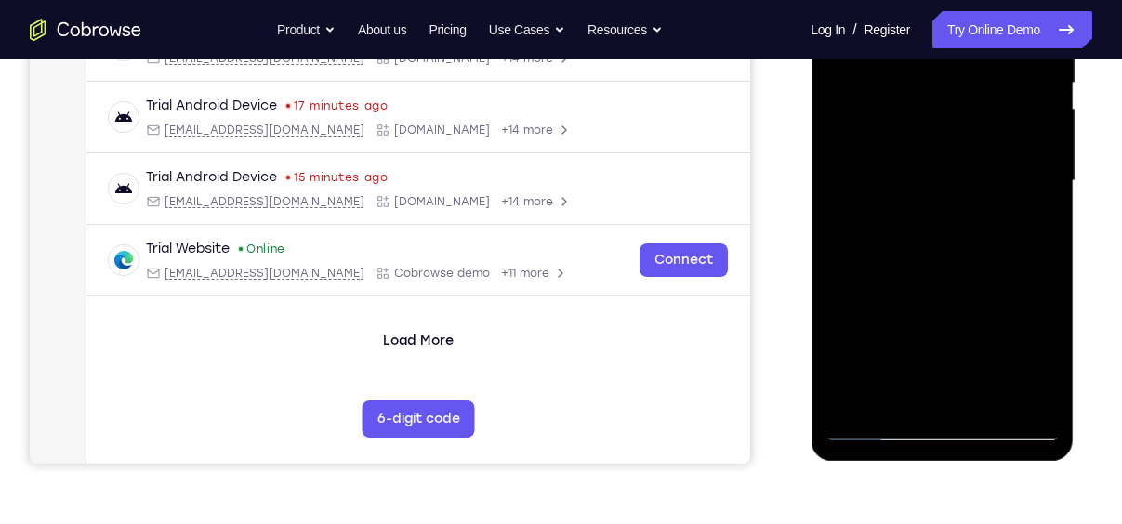
scroll to position [404, 0]
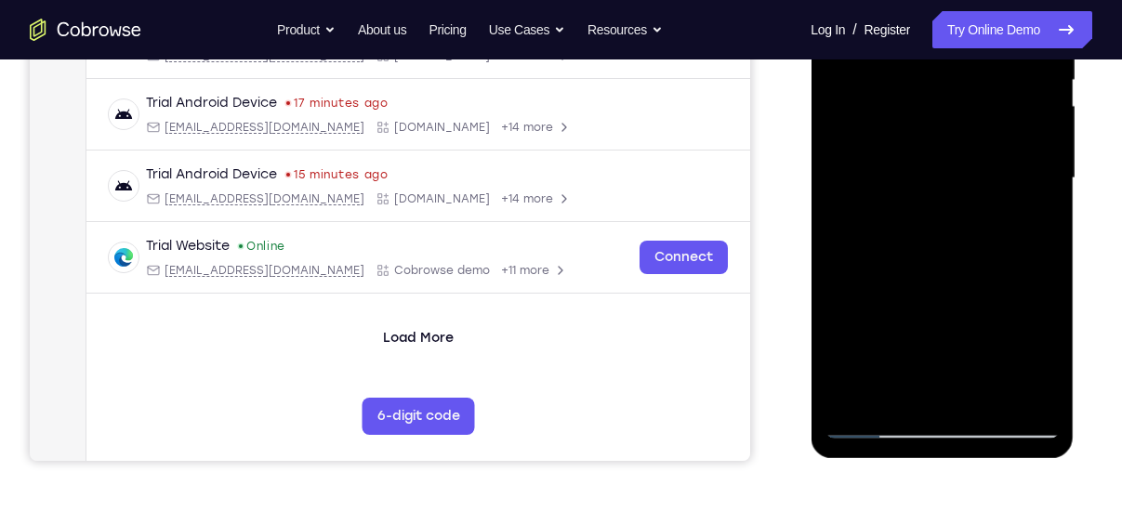
click at [877, 426] on div at bounding box center [942, 178] width 234 height 521
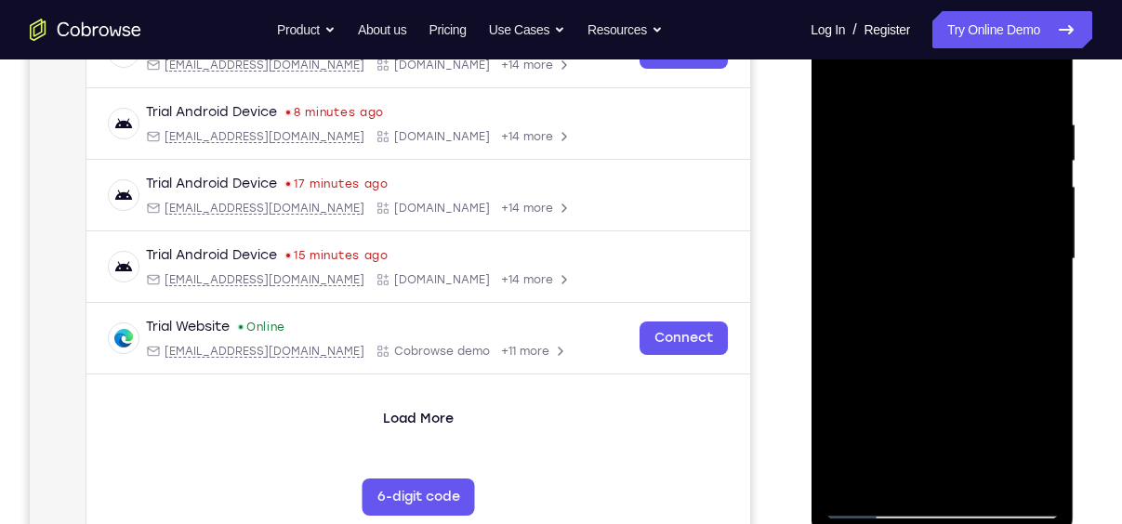
scroll to position [315, 0]
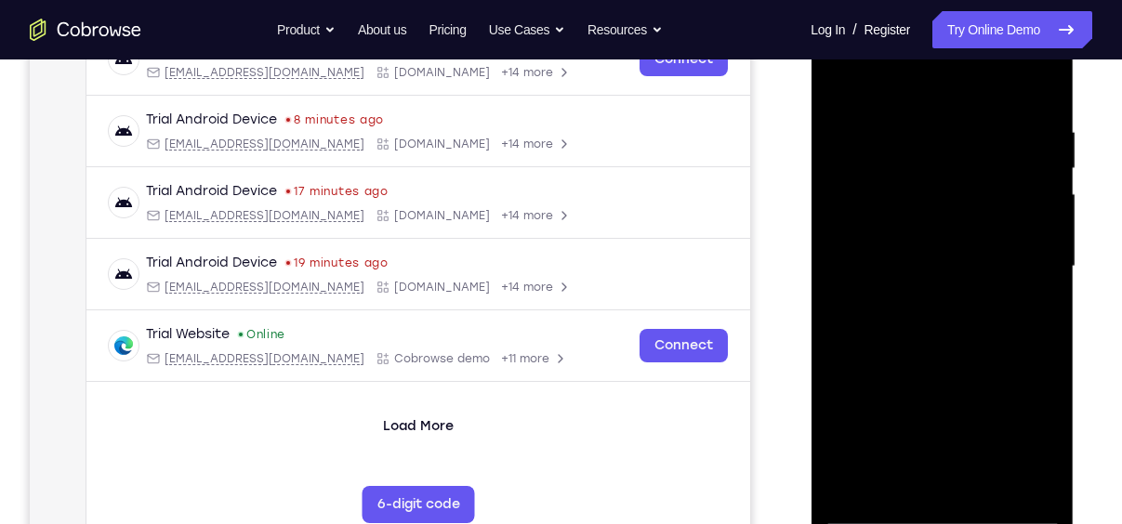
click at [1045, 347] on div at bounding box center [942, 267] width 234 height 521
click at [833, 349] on div at bounding box center [942, 267] width 234 height 521
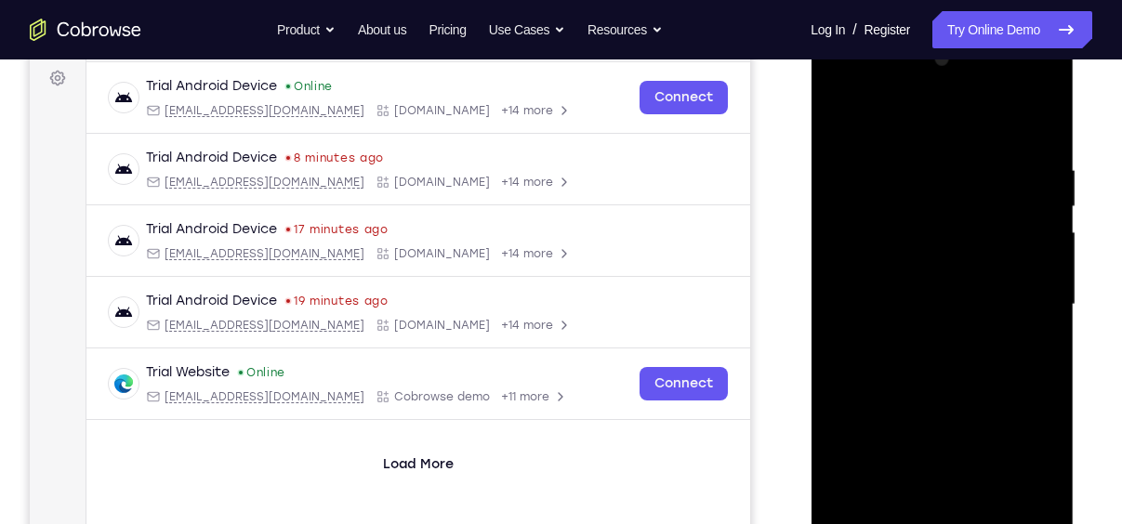
scroll to position [276, 0]
click at [915, 144] on div at bounding box center [942, 306] width 234 height 521
